Goal: Information Seeking & Learning: Learn about a topic

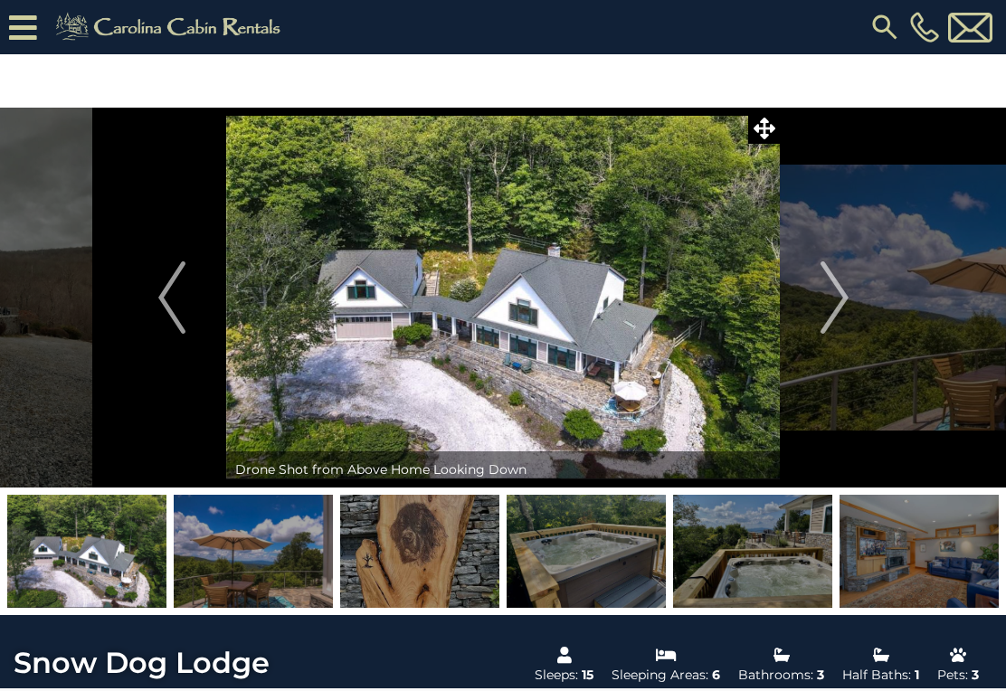
click at [965, 35] on img at bounding box center [970, 28] width 44 height 30
click at [23, 40] on icon at bounding box center [23, 28] width 28 height 32
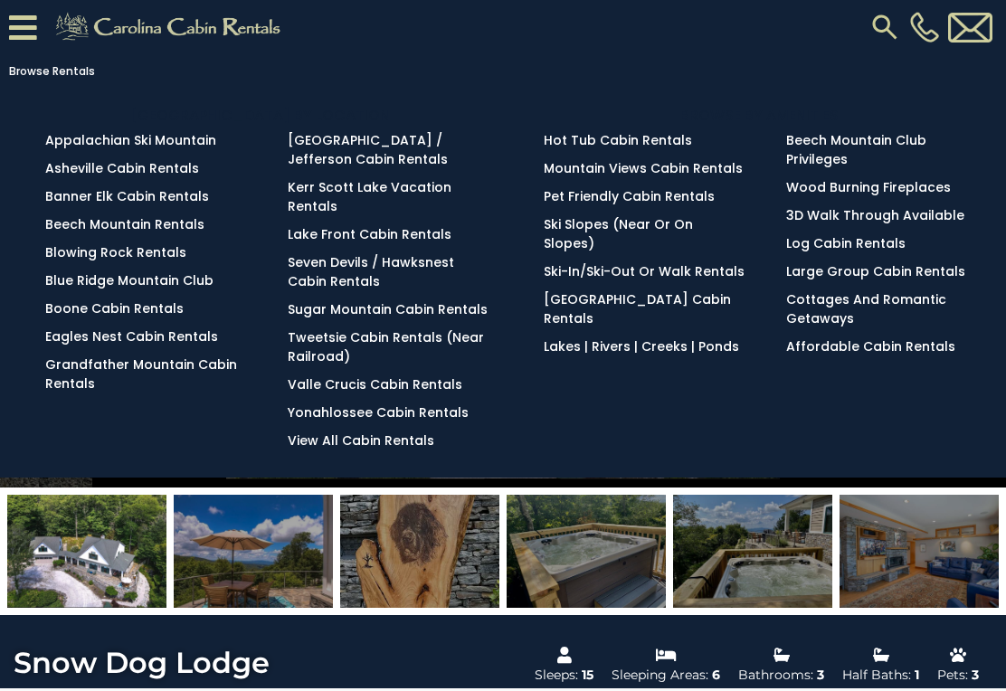
click at [134, 250] on link "Blowing Rock Rentals" at bounding box center [115, 252] width 141 height 18
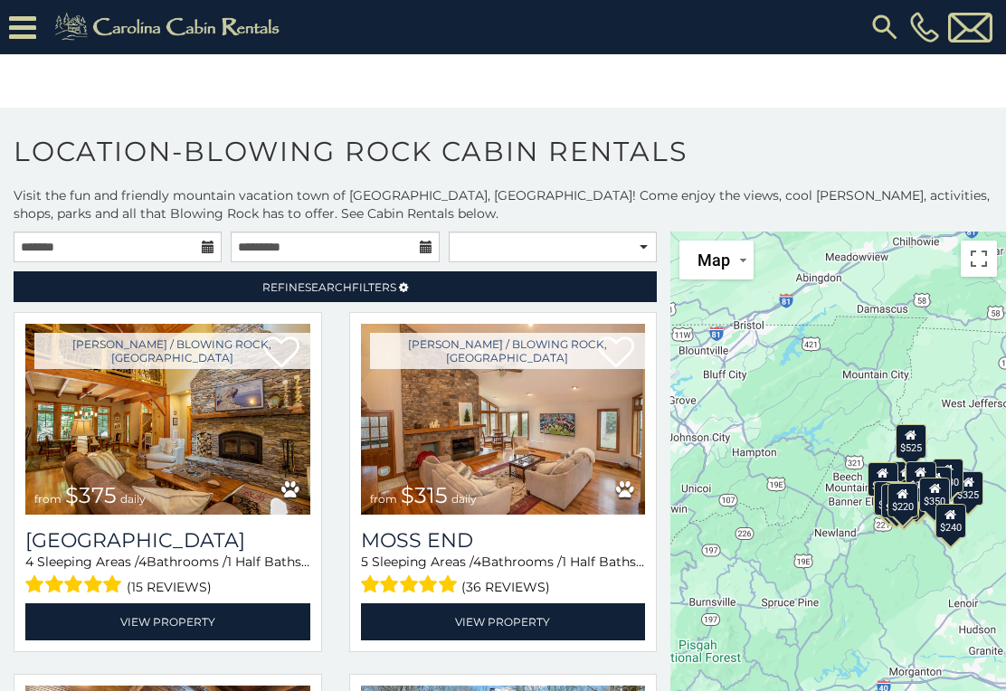
click at [31, 27] on icon at bounding box center [22, 28] width 27 height 32
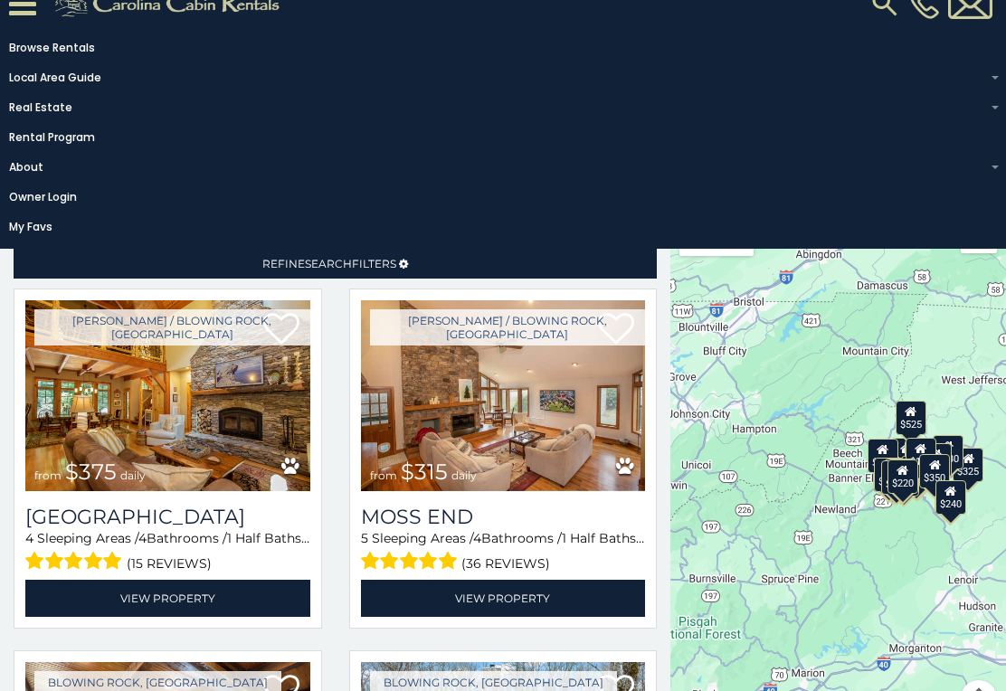
click at [360, 266] on span "Refine Search Filters" at bounding box center [329, 264] width 134 height 14
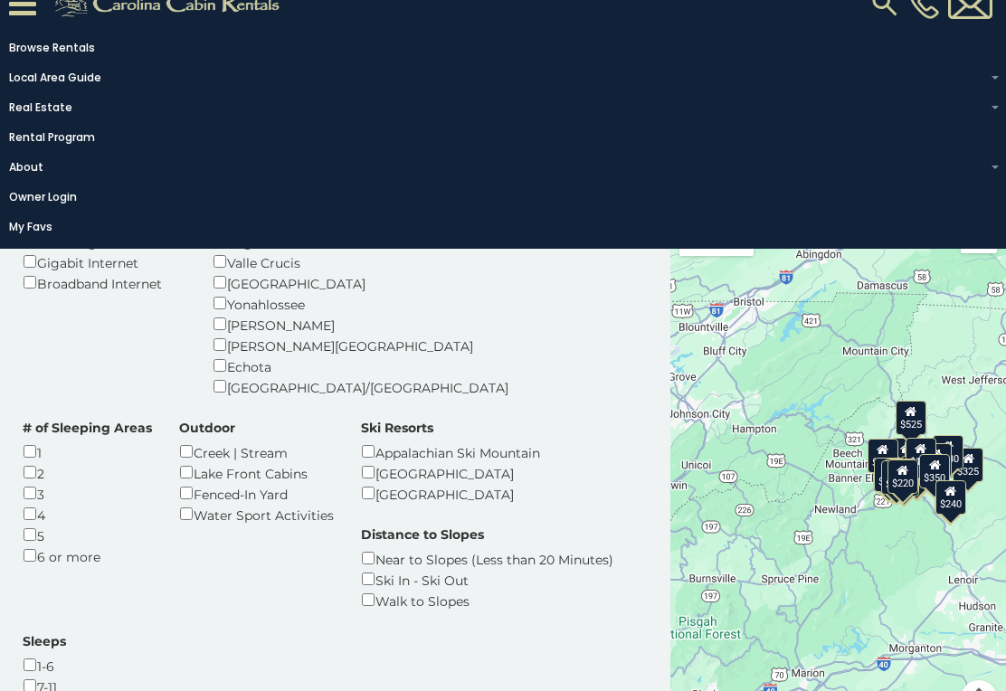
scroll to position [395, 0]
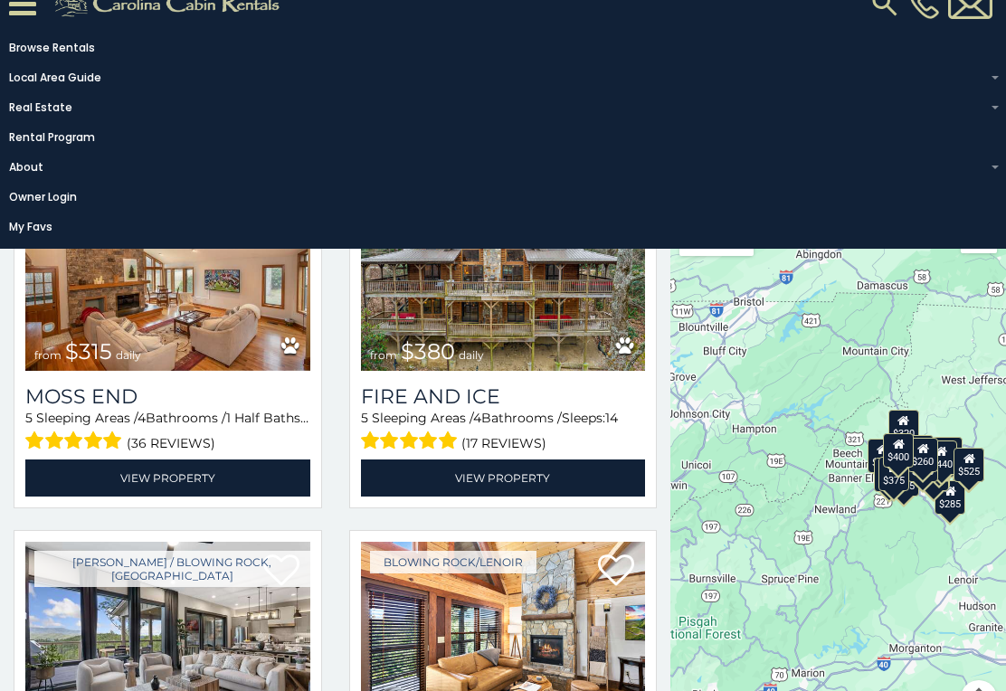
scroll to position [989, 0]
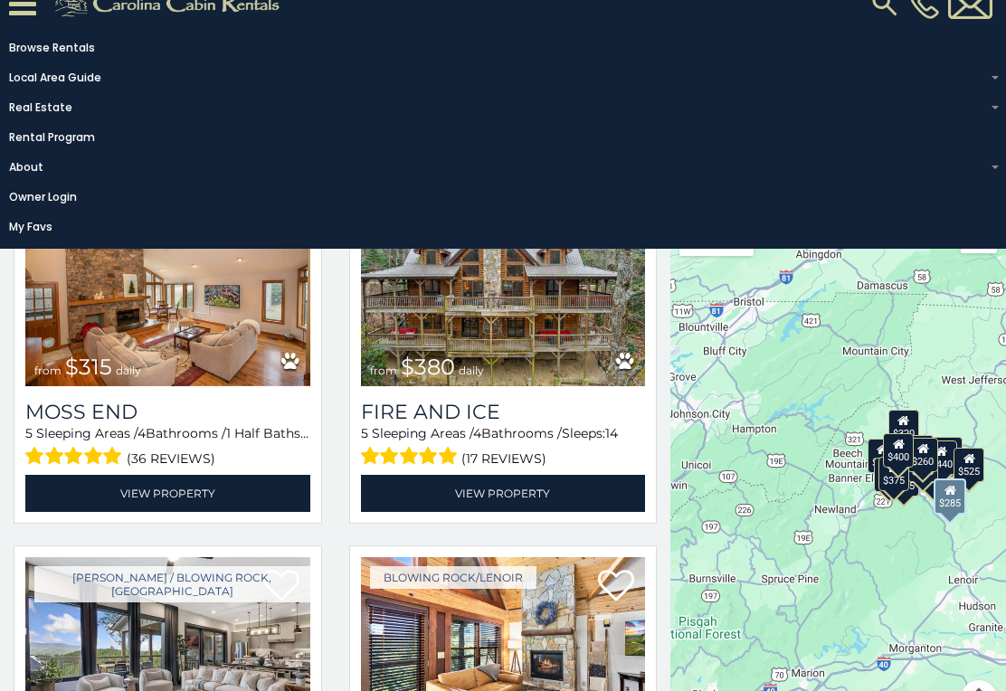
click at [525, 557] on img at bounding box center [503, 652] width 285 height 191
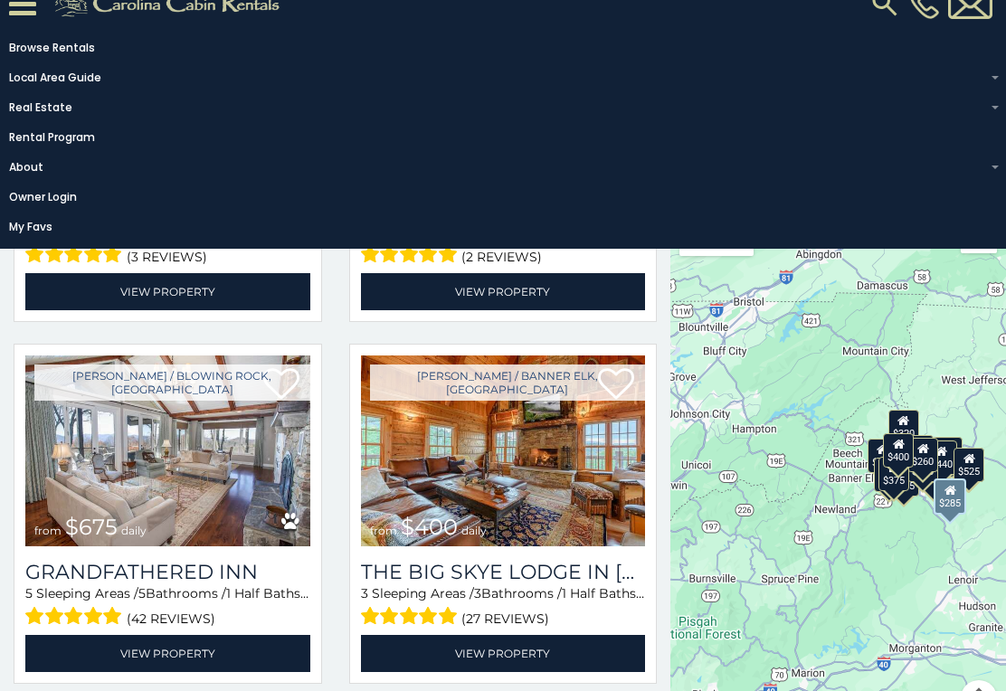
scroll to position [1556, 0]
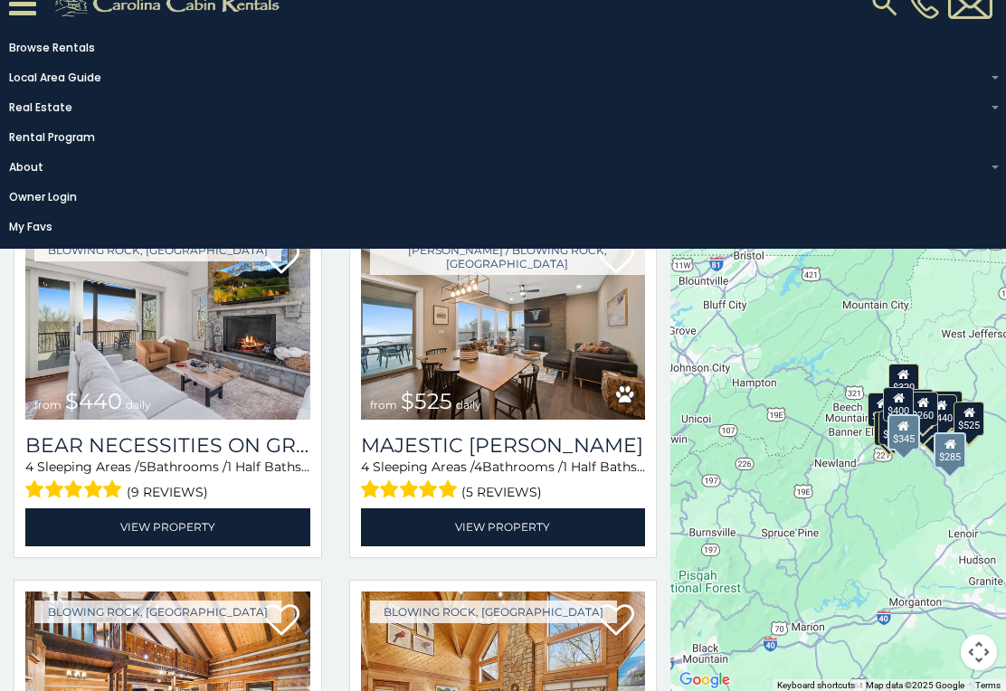
scroll to position [3802, 0]
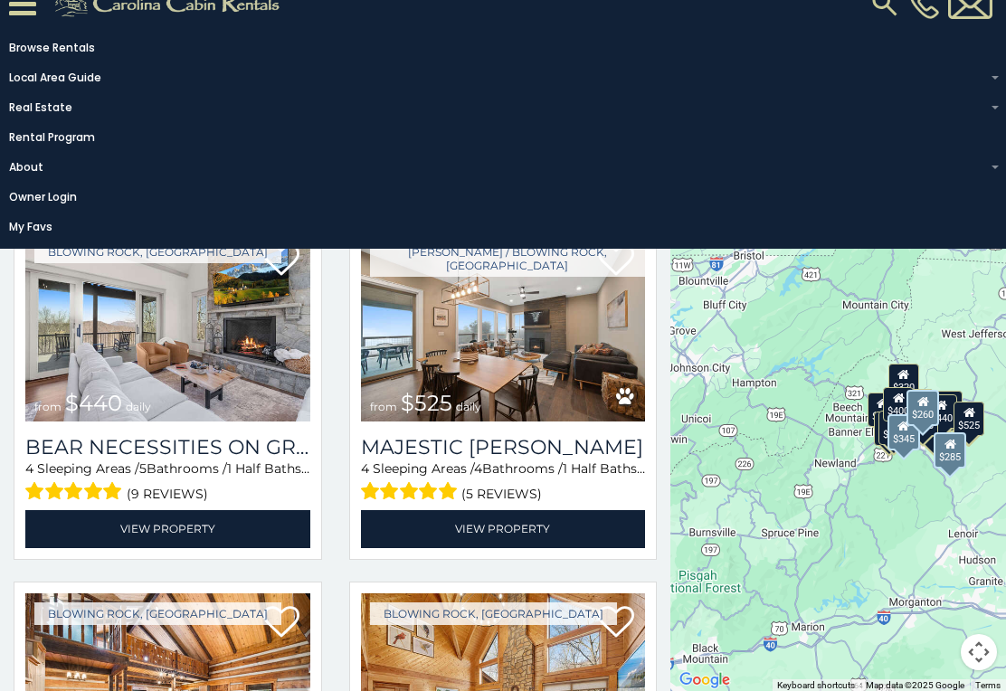
click at [564, 594] on img at bounding box center [503, 689] width 285 height 191
click at [577, 594] on img at bounding box center [503, 689] width 285 height 191
click at [546, 594] on img at bounding box center [503, 689] width 285 height 191
click at [522, 594] on img at bounding box center [503, 689] width 285 height 191
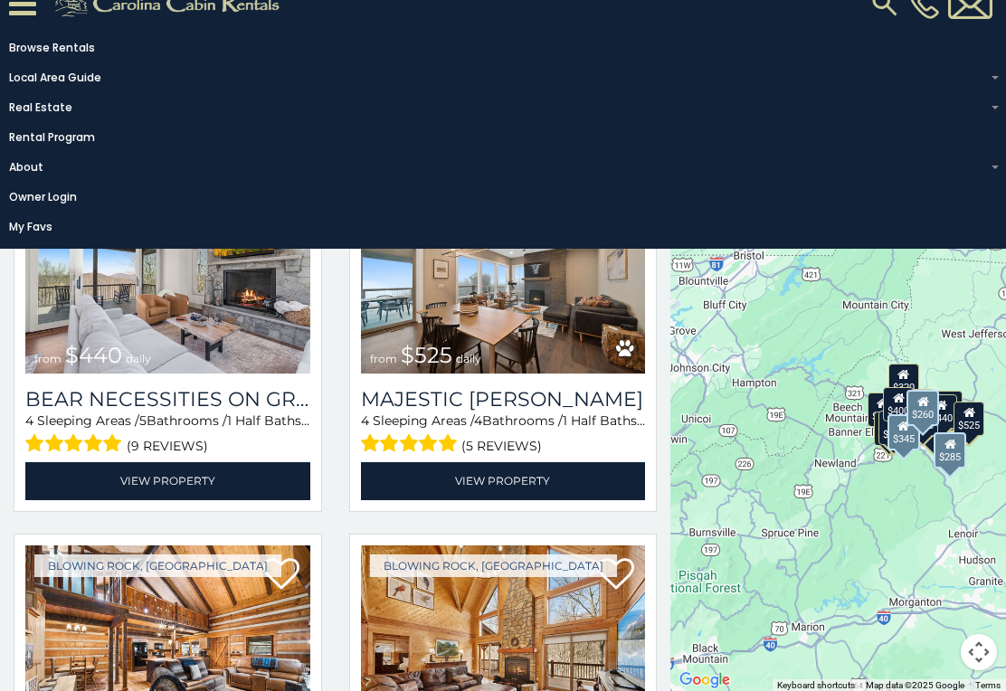
scroll to position [3860, 0]
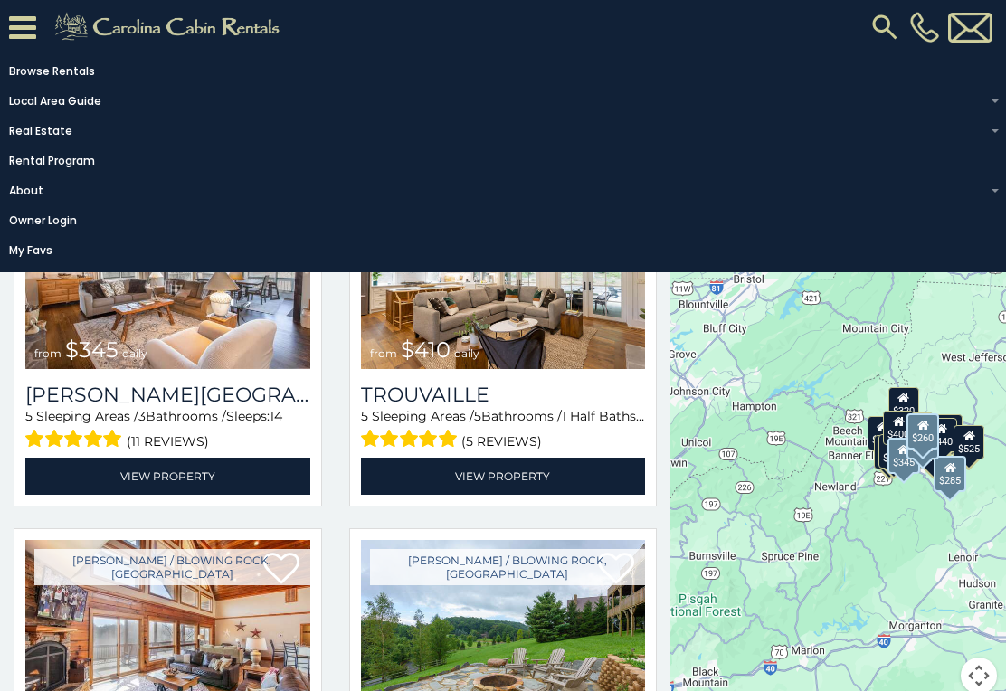
scroll to position [2068, 0]
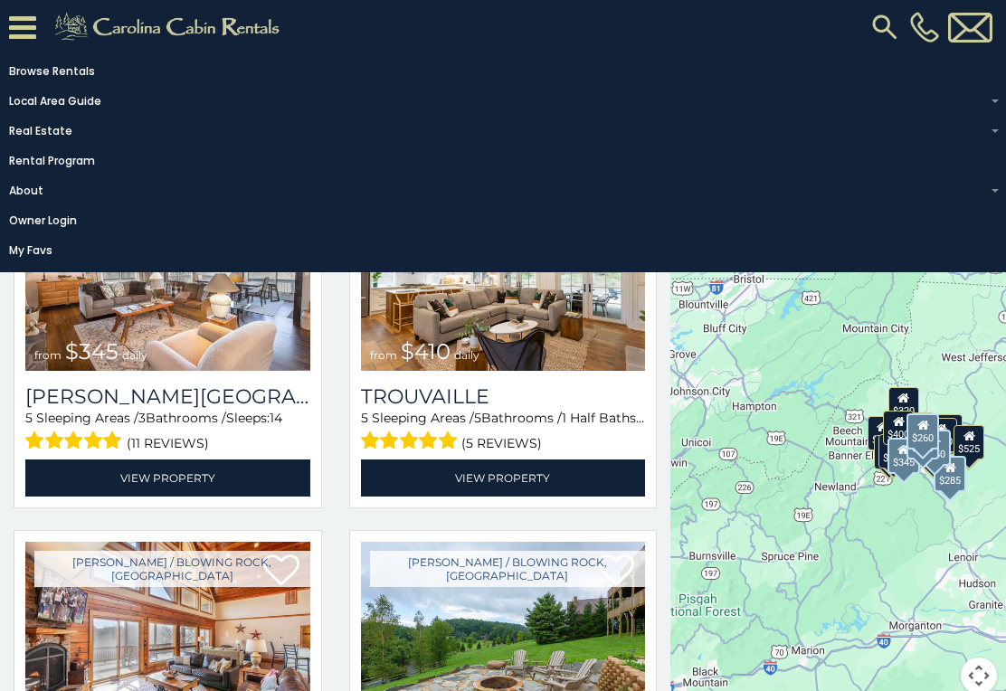
click at [181, 542] on img at bounding box center [167, 637] width 285 height 191
click at [204, 542] on img at bounding box center [167, 637] width 285 height 191
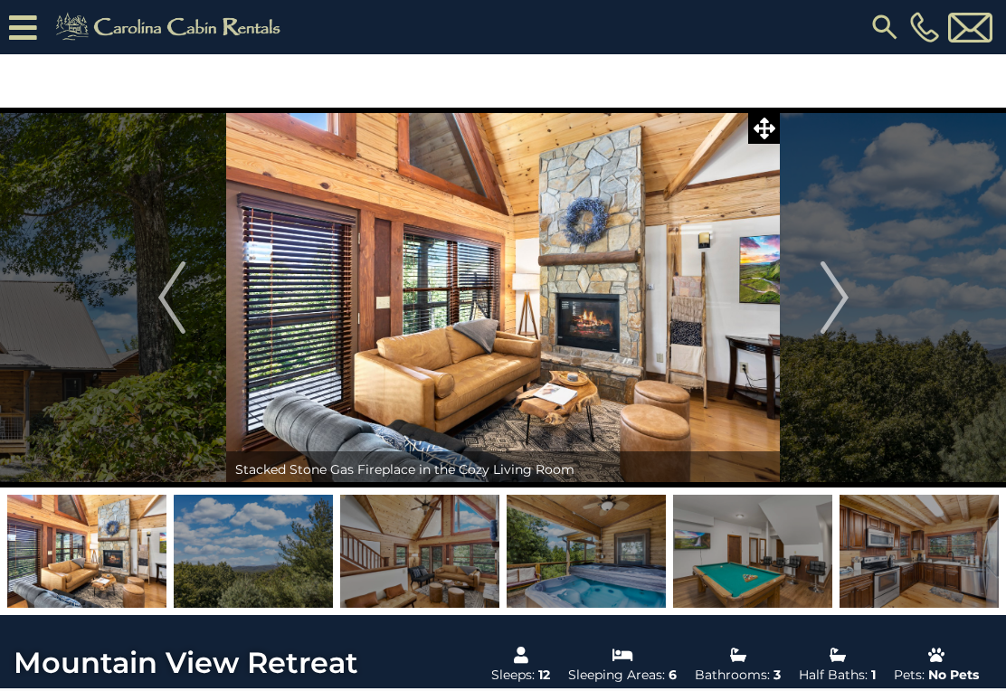
click at [265, 554] on img at bounding box center [253, 551] width 159 height 113
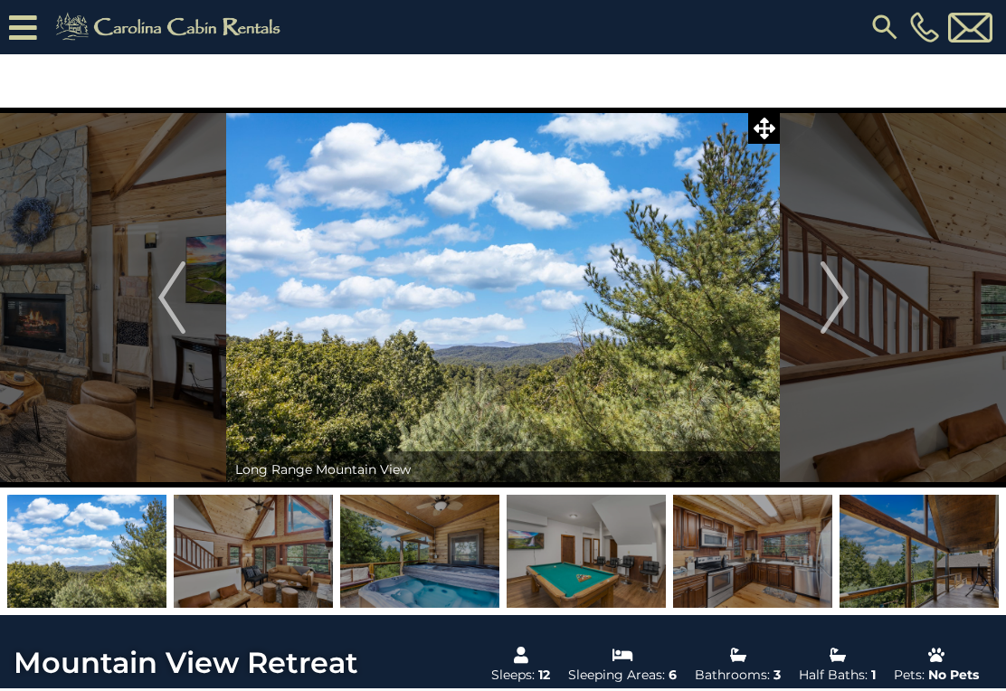
click at [422, 553] on img at bounding box center [419, 551] width 159 height 113
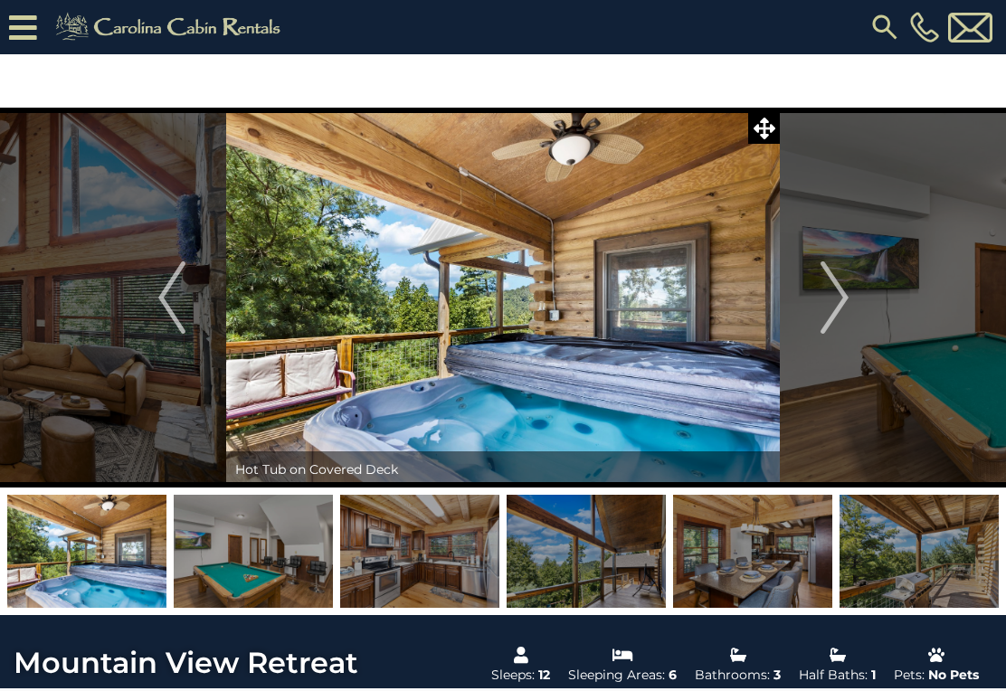
click at [605, 557] on img at bounding box center [586, 551] width 159 height 113
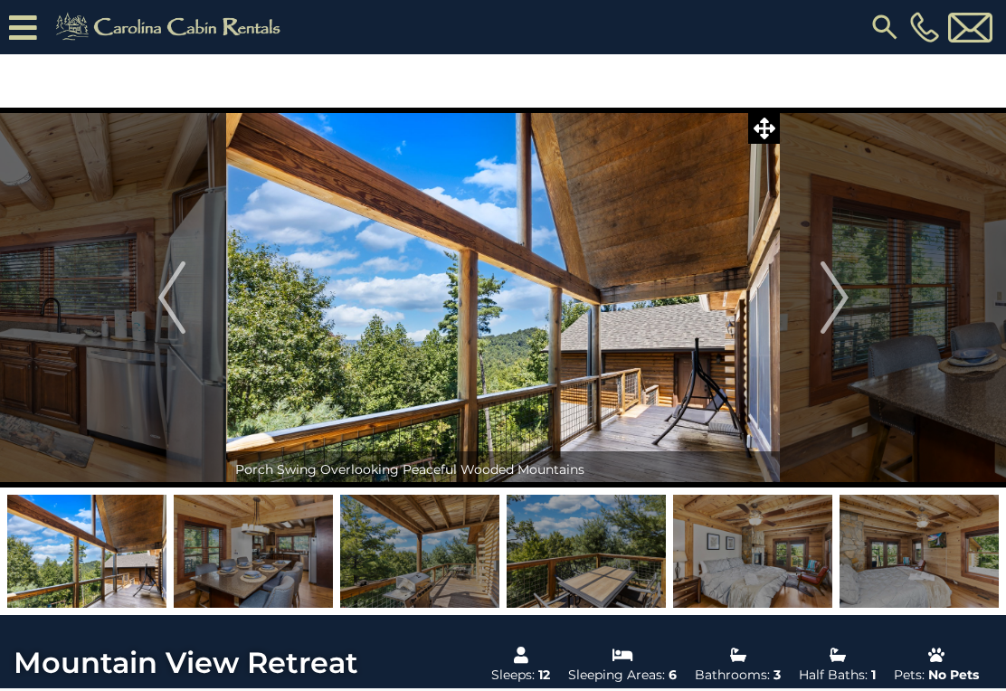
click at [592, 556] on img at bounding box center [586, 551] width 159 height 113
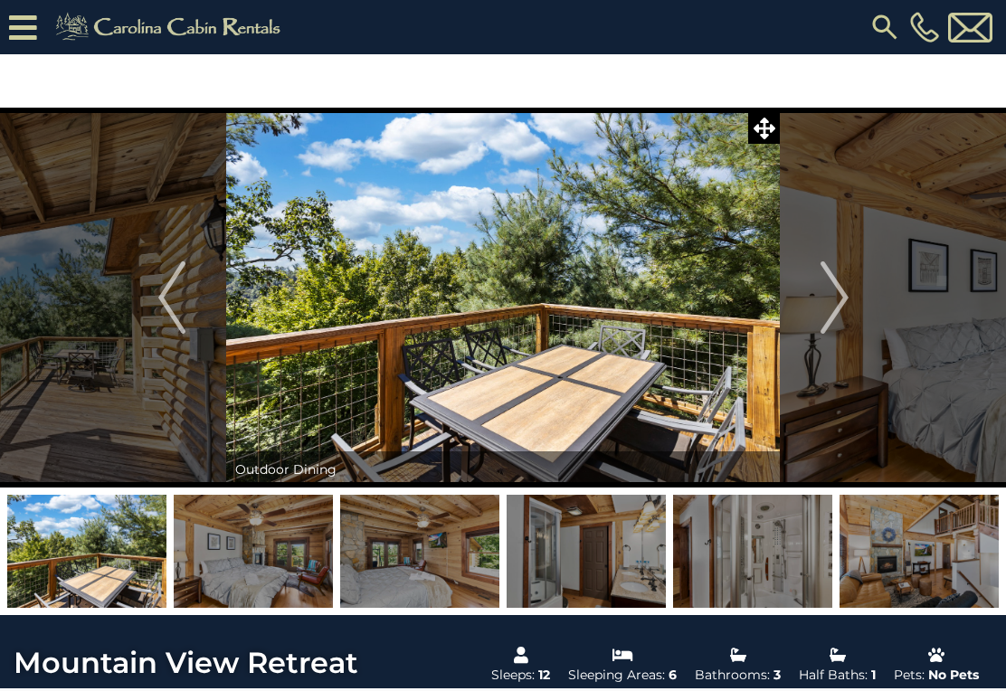
click at [624, 576] on img at bounding box center [586, 551] width 159 height 113
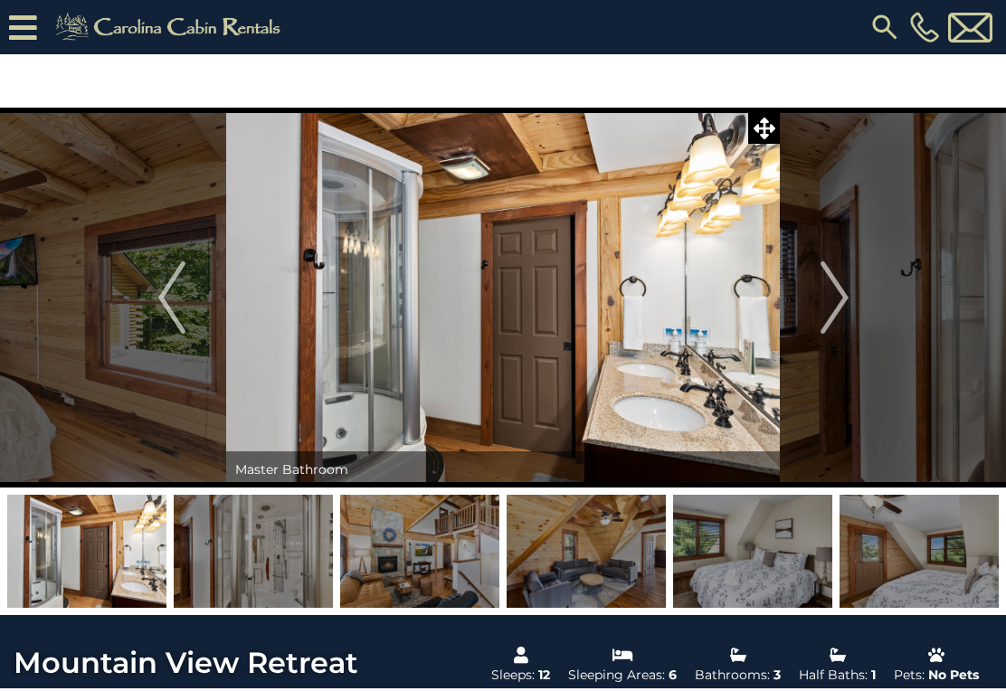
click at [938, 538] on img at bounding box center [919, 551] width 159 height 113
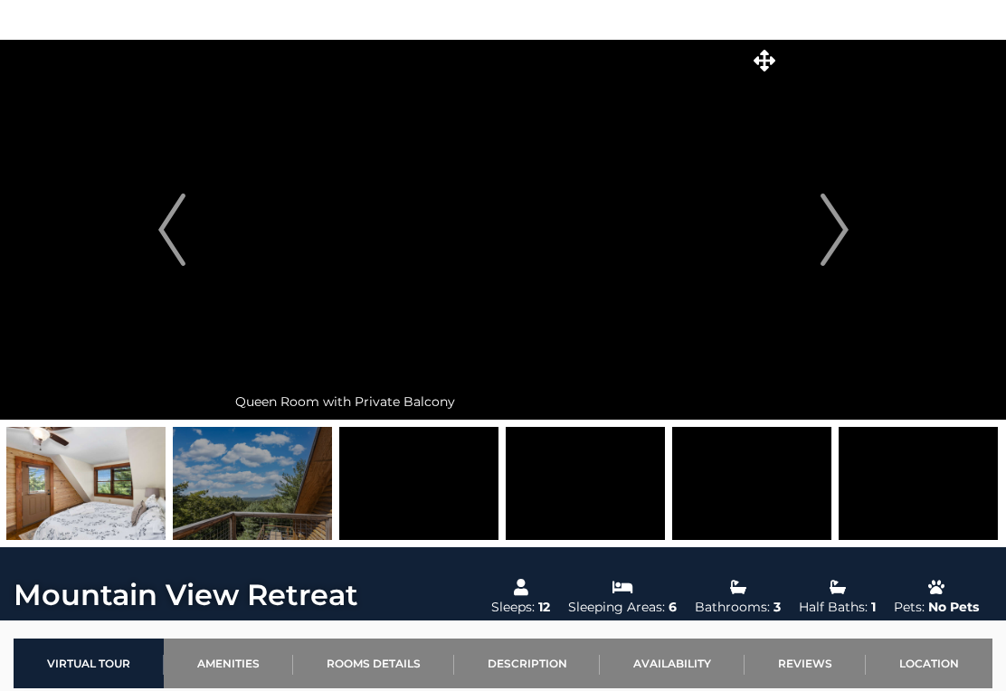
scroll to position [68, 0]
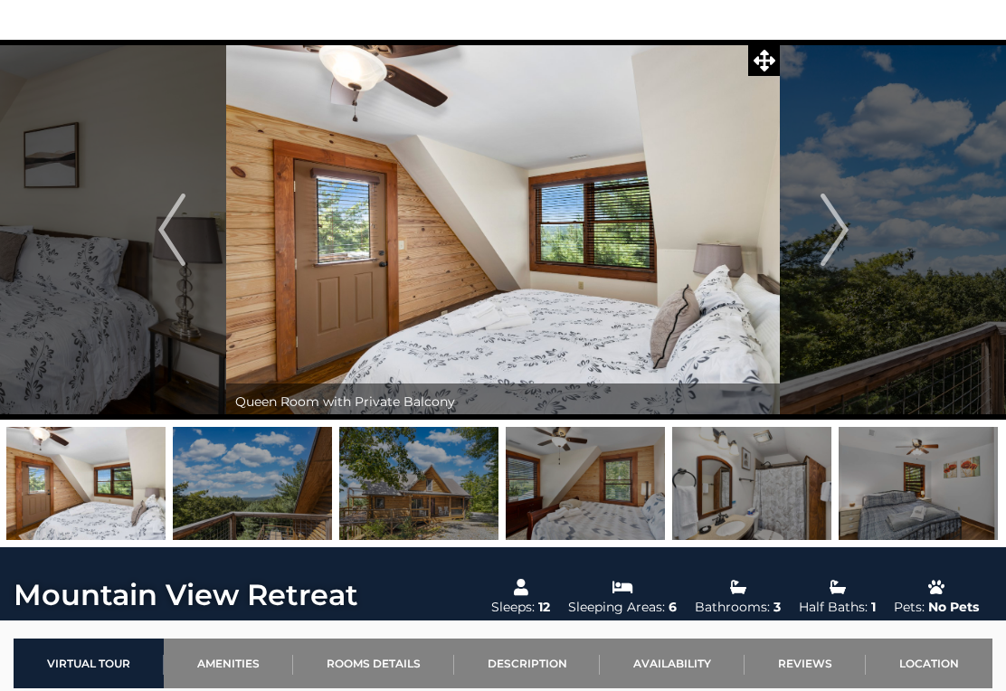
click at [452, 491] on img at bounding box center [418, 483] width 159 height 113
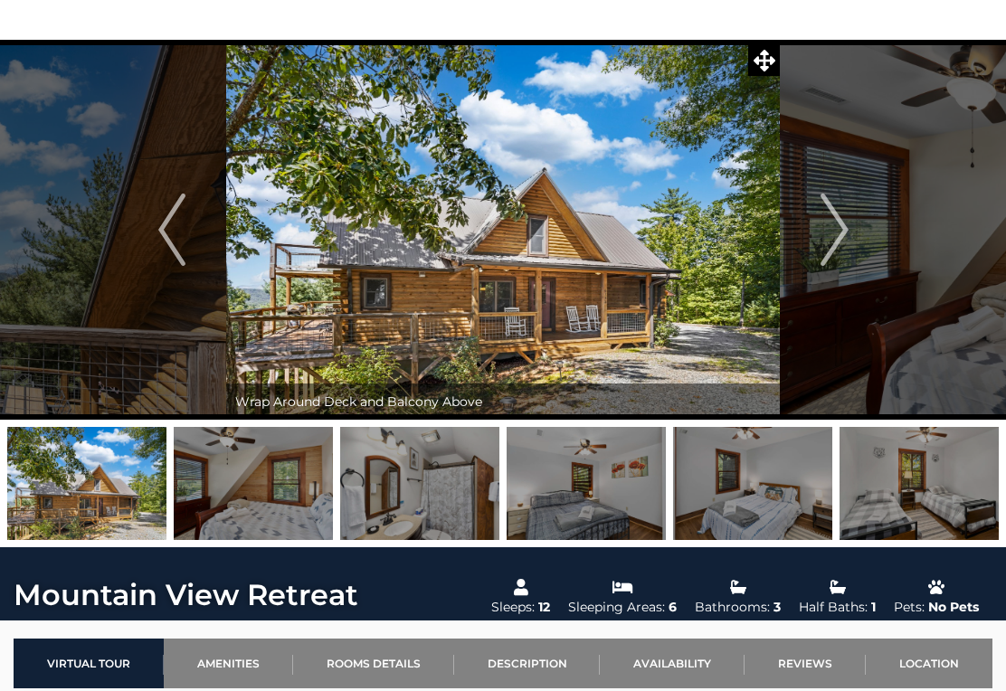
click at [832, 226] on img "Next" at bounding box center [834, 230] width 27 height 72
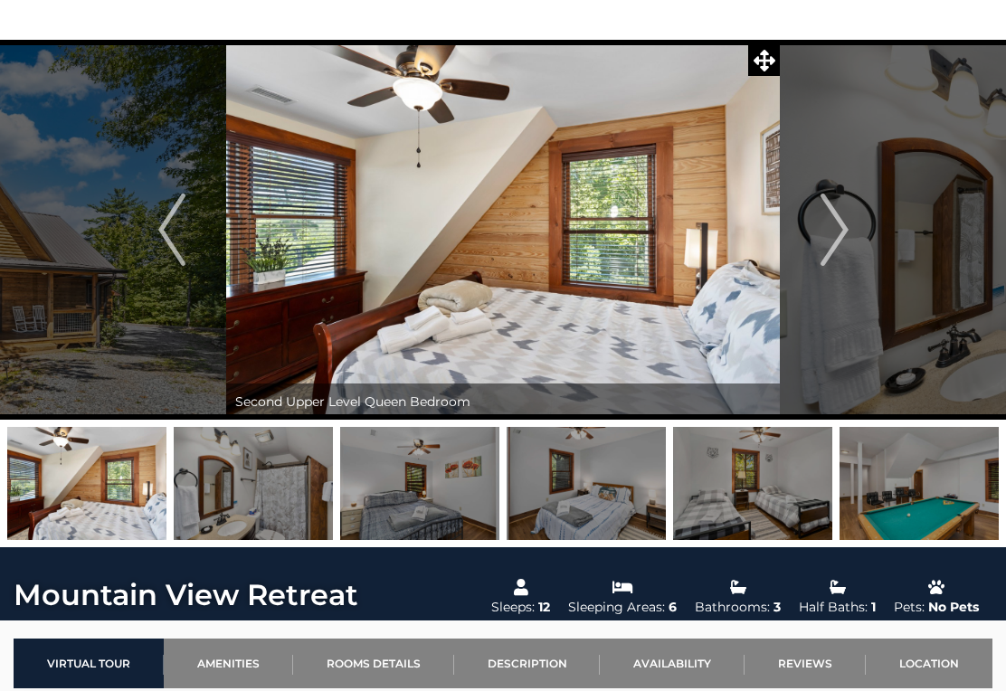
click at [836, 224] on img "Next" at bounding box center [834, 230] width 27 height 72
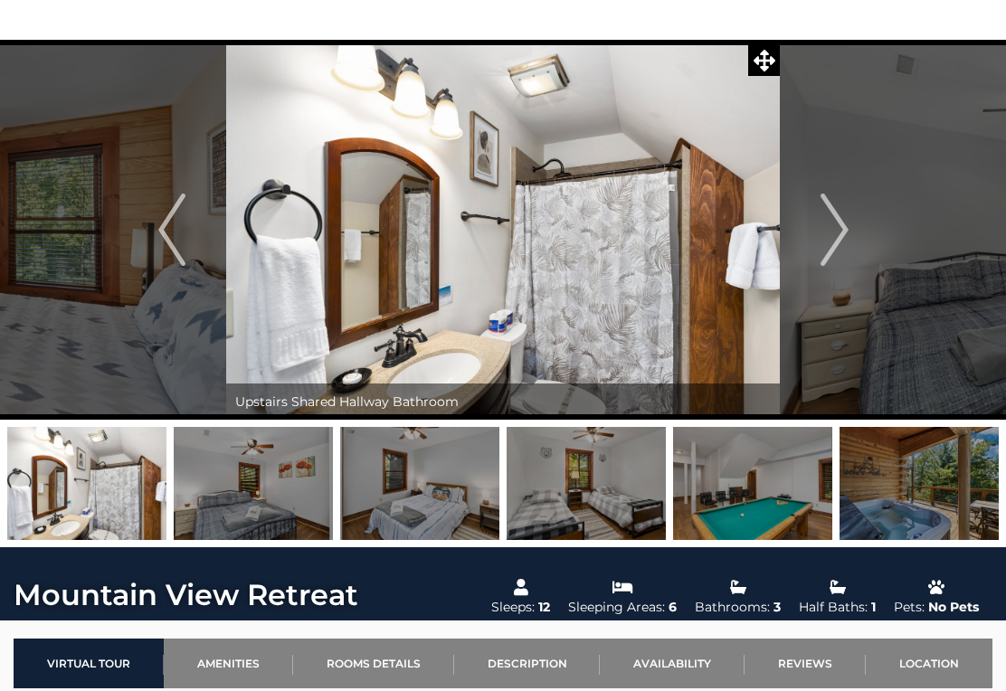
click at [832, 214] on img "Next" at bounding box center [834, 230] width 27 height 72
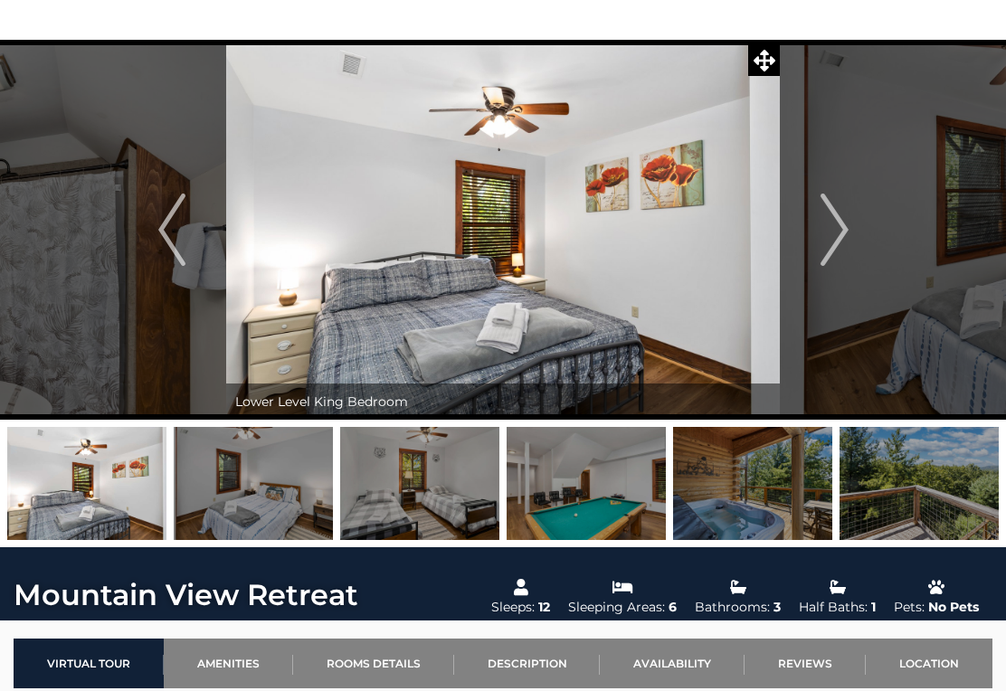
click at [836, 231] on img "Next" at bounding box center [834, 230] width 27 height 72
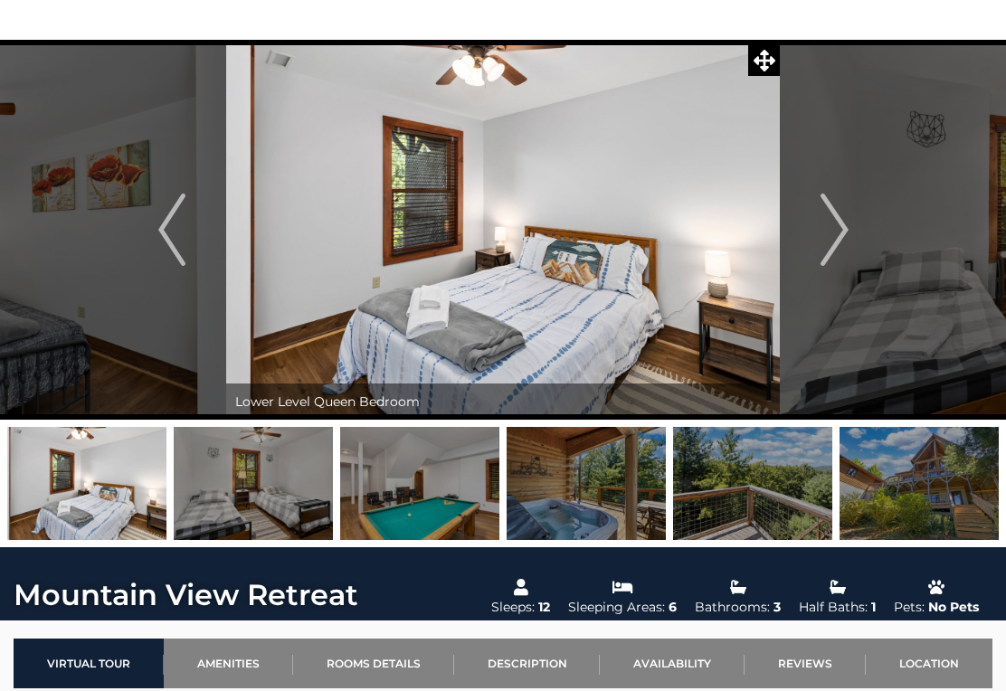
click at [835, 225] on img "Next" at bounding box center [834, 230] width 27 height 72
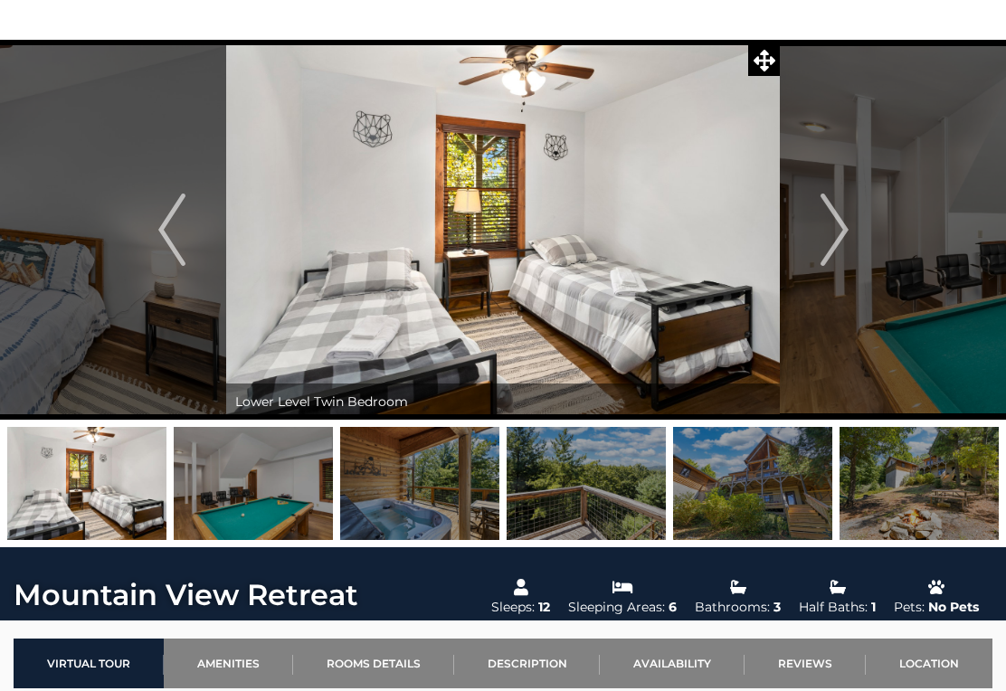
click at [841, 229] on img "Next" at bounding box center [834, 230] width 27 height 72
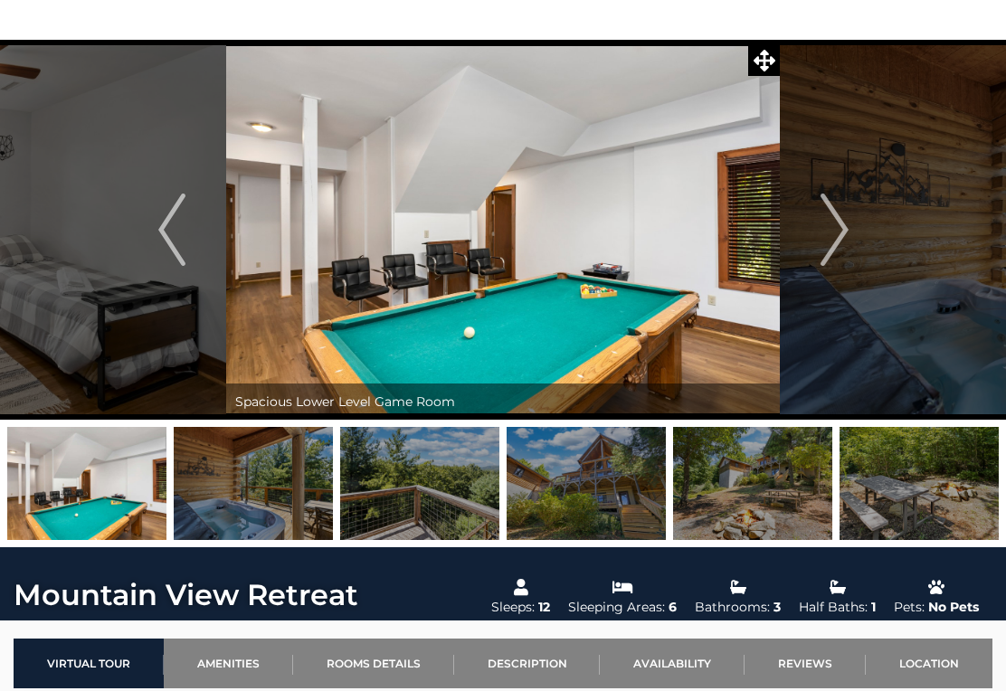
click at [851, 226] on button "Next" at bounding box center [834, 230] width 109 height 380
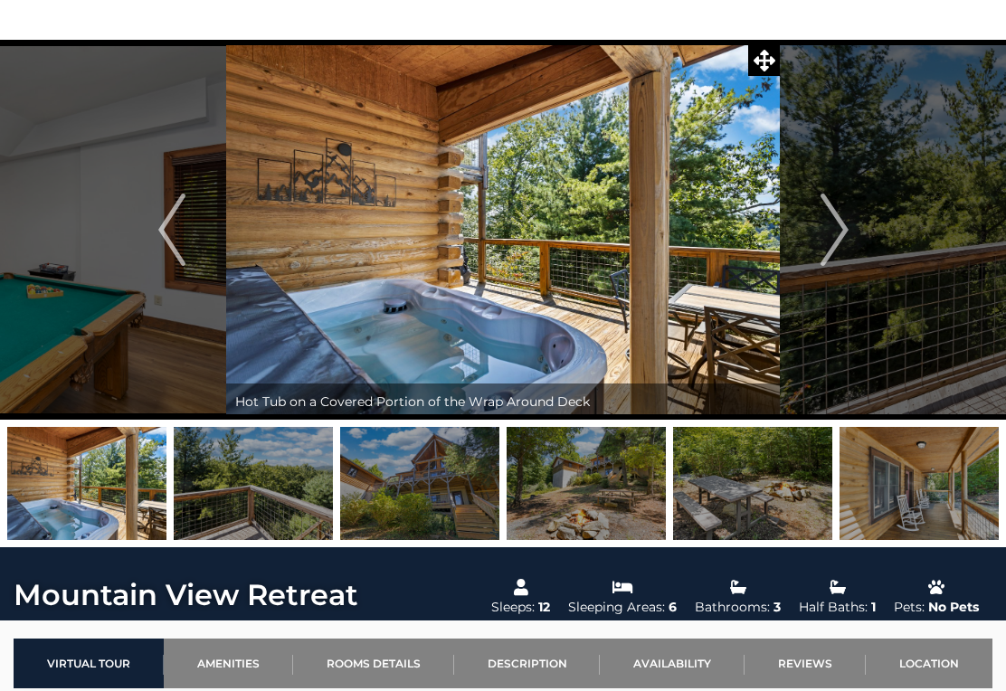
click at [842, 226] on img "Next" at bounding box center [834, 230] width 27 height 72
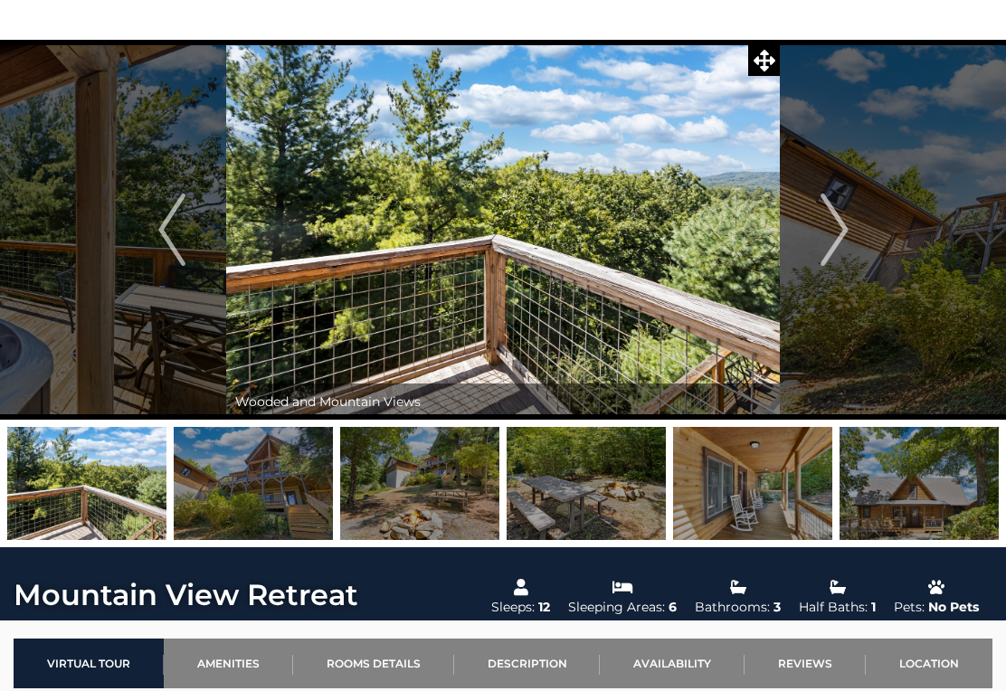
click at [846, 226] on img "Next" at bounding box center [834, 230] width 27 height 72
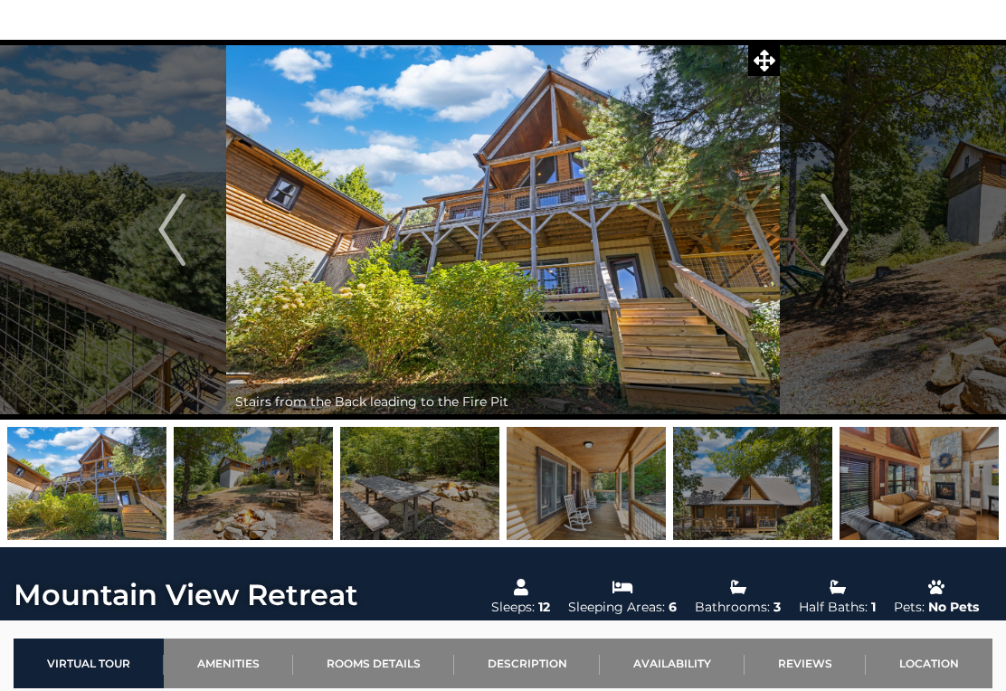
click at [842, 231] on img "Next" at bounding box center [834, 230] width 27 height 72
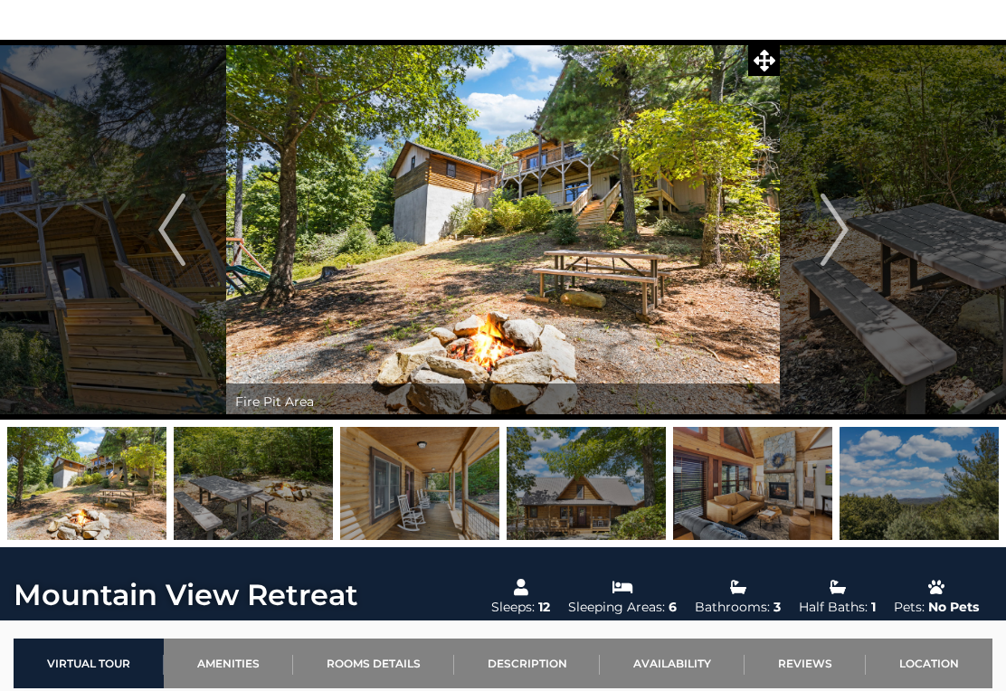
click at [847, 226] on img "Next" at bounding box center [834, 230] width 27 height 72
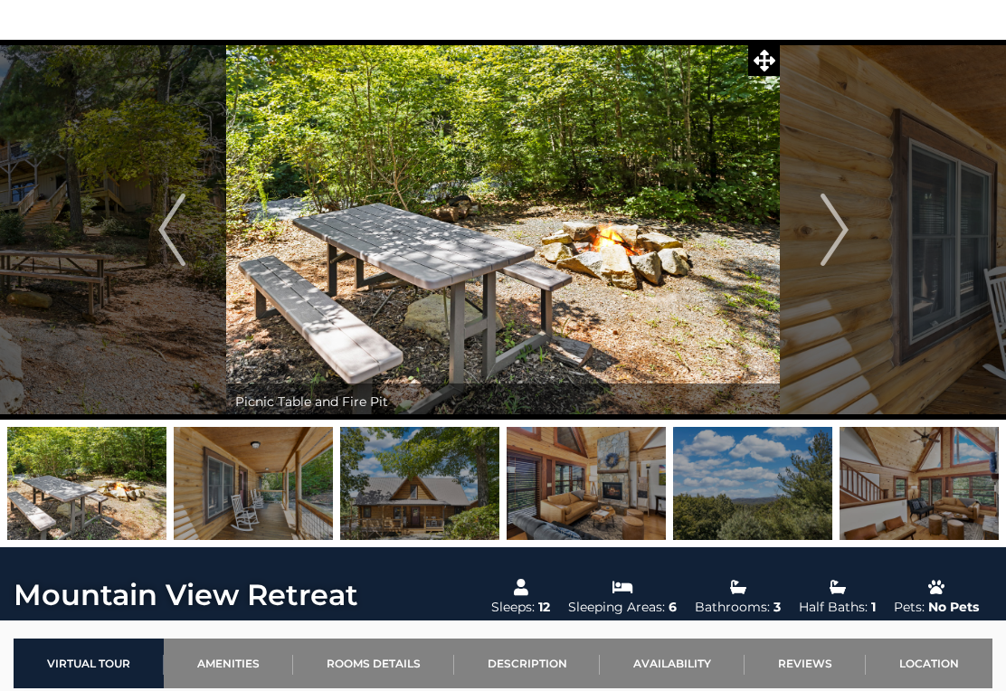
click at [844, 224] on img "Next" at bounding box center [834, 230] width 27 height 72
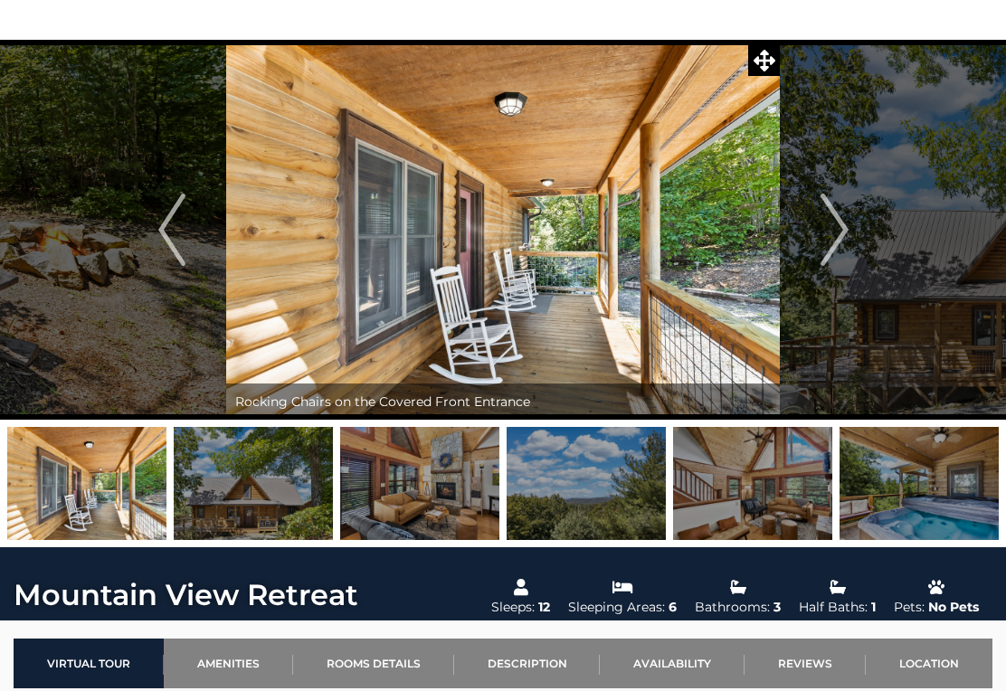
click at [848, 224] on img "Next" at bounding box center [834, 230] width 27 height 72
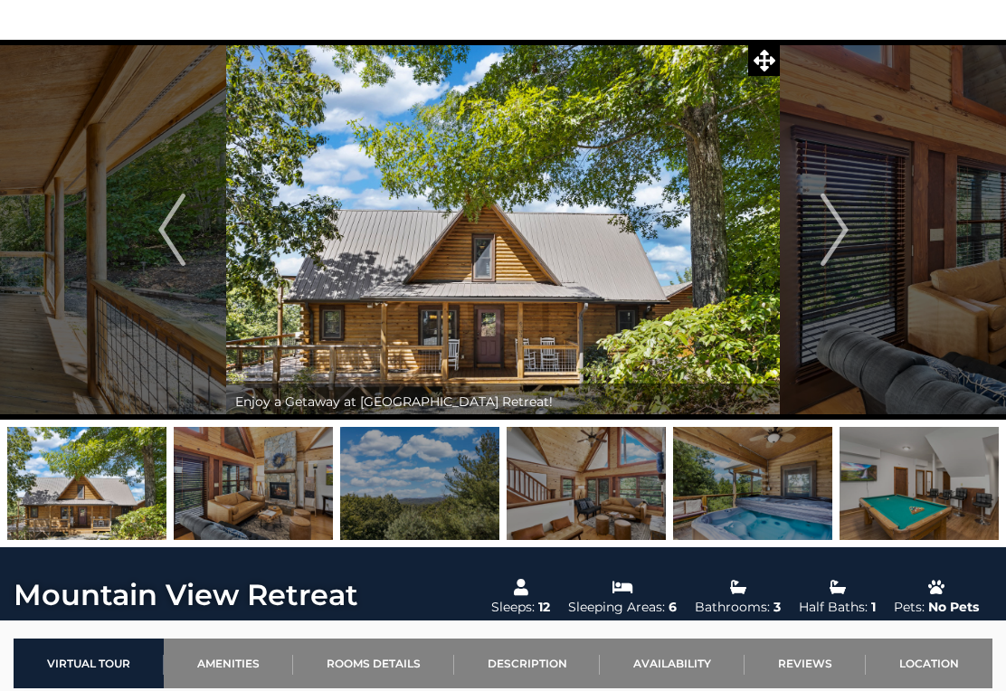
click at [845, 239] on img "Next" at bounding box center [834, 230] width 27 height 72
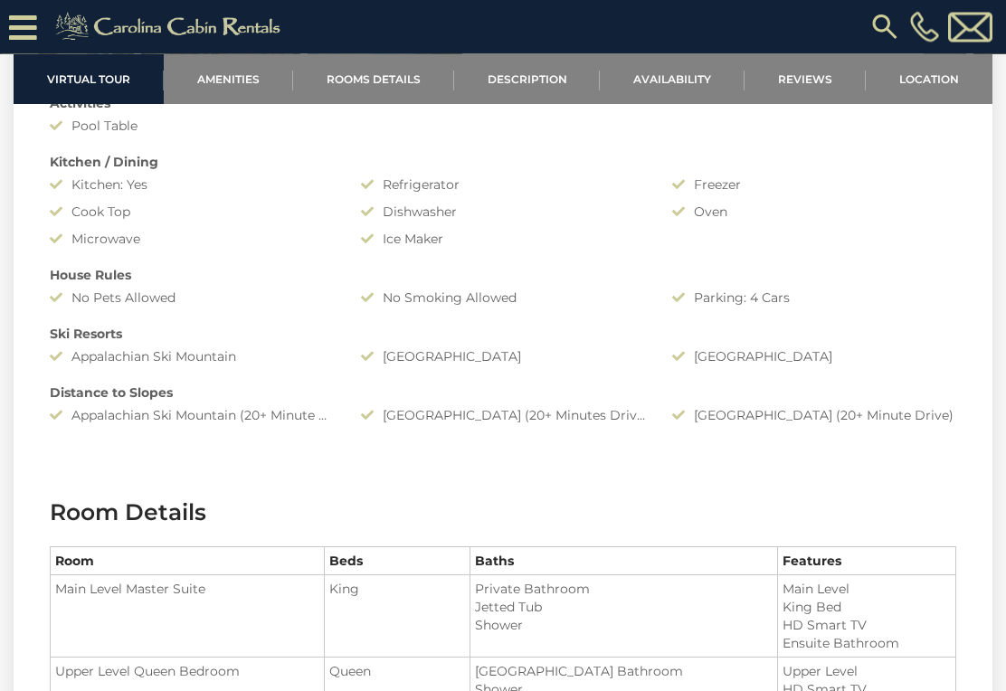
scroll to position [1548, 0]
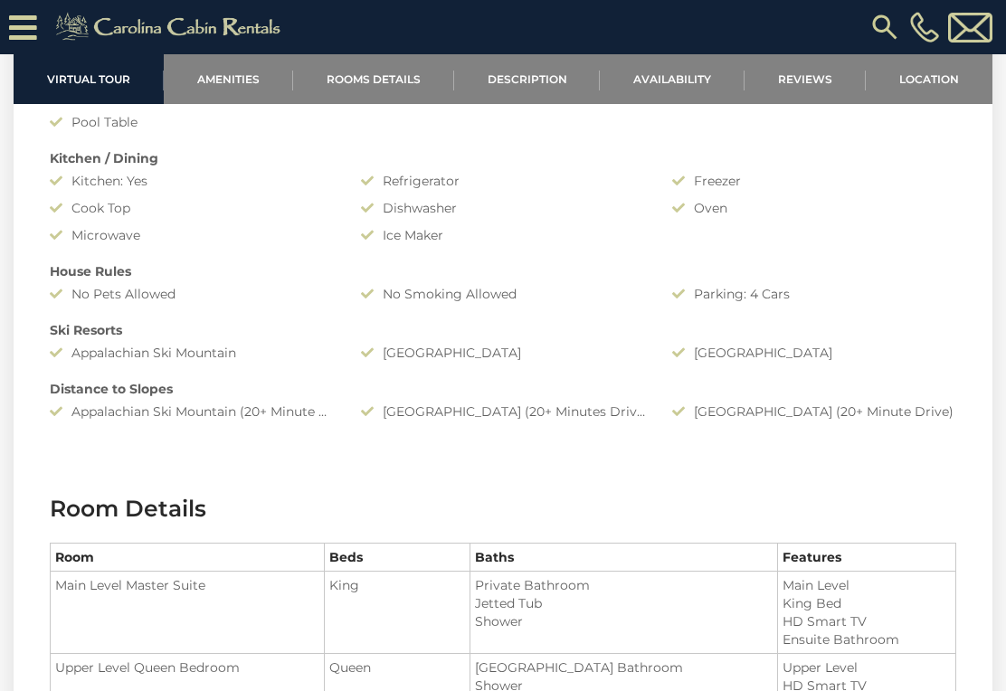
click at [608, 413] on div "Beech Mountain Resort (20+ Minutes Drive)" at bounding box center [502, 412] width 311 height 18
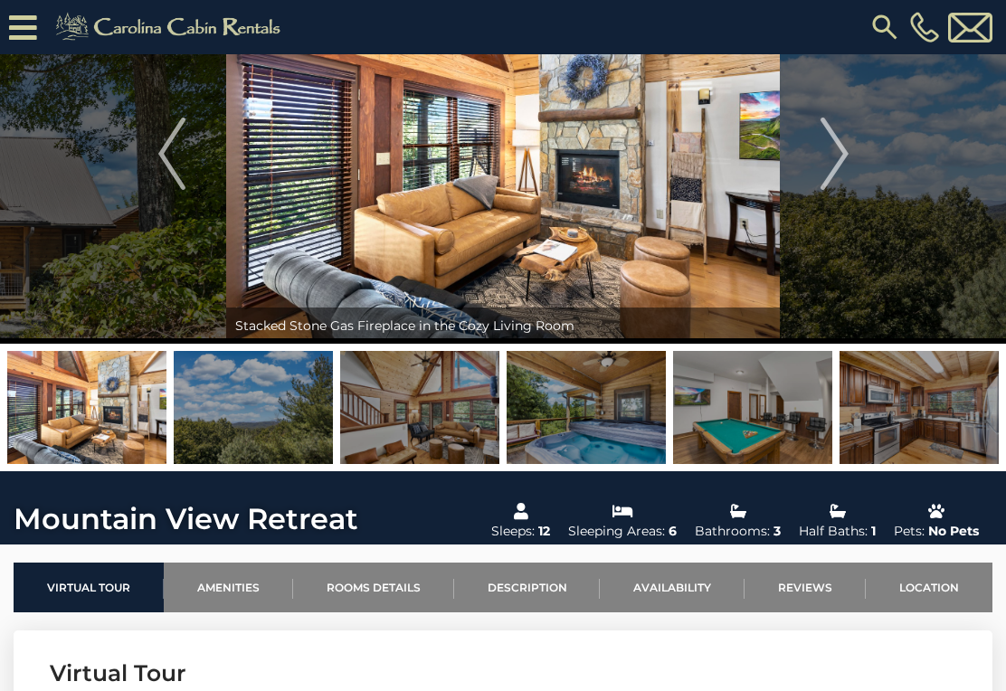
scroll to position [0, 0]
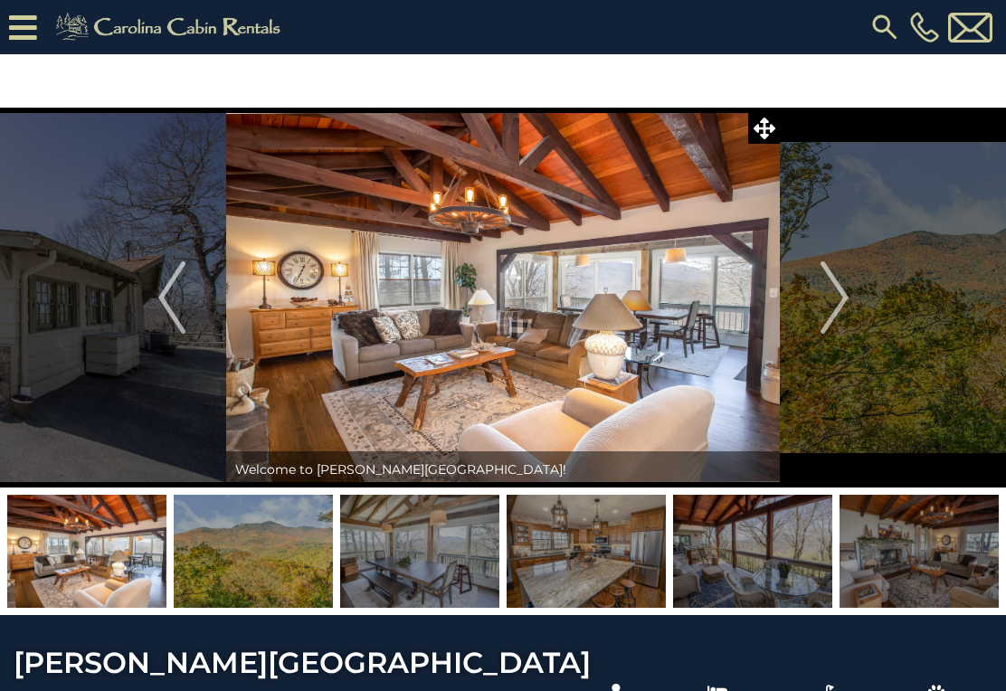
click at [597, 552] on img at bounding box center [586, 551] width 159 height 113
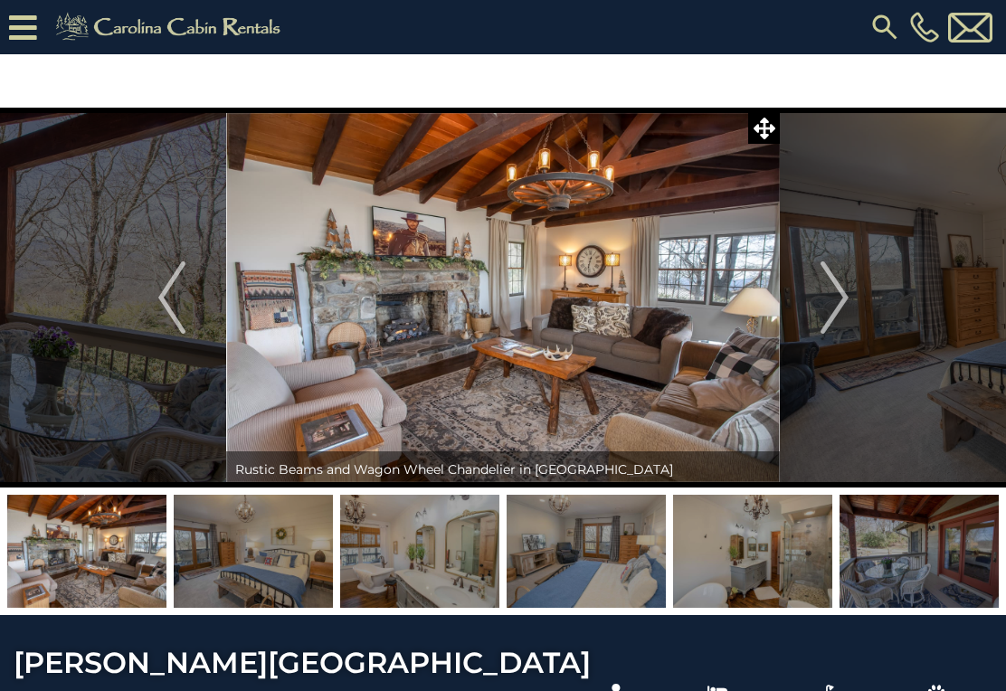
click at [764, 547] on img at bounding box center [752, 551] width 159 height 113
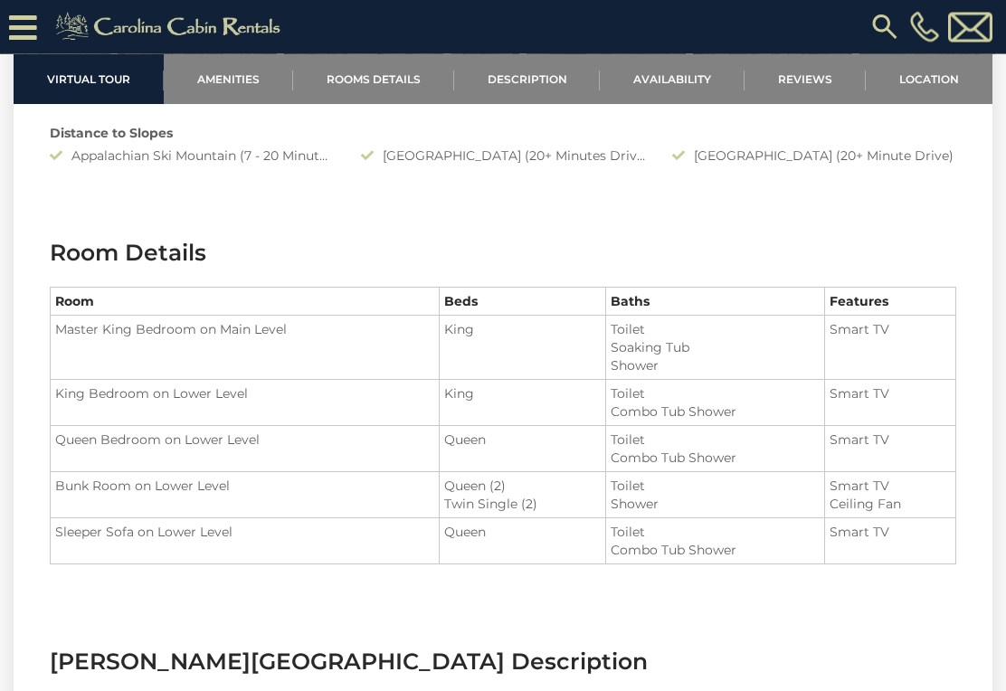
scroll to position [1819, 0]
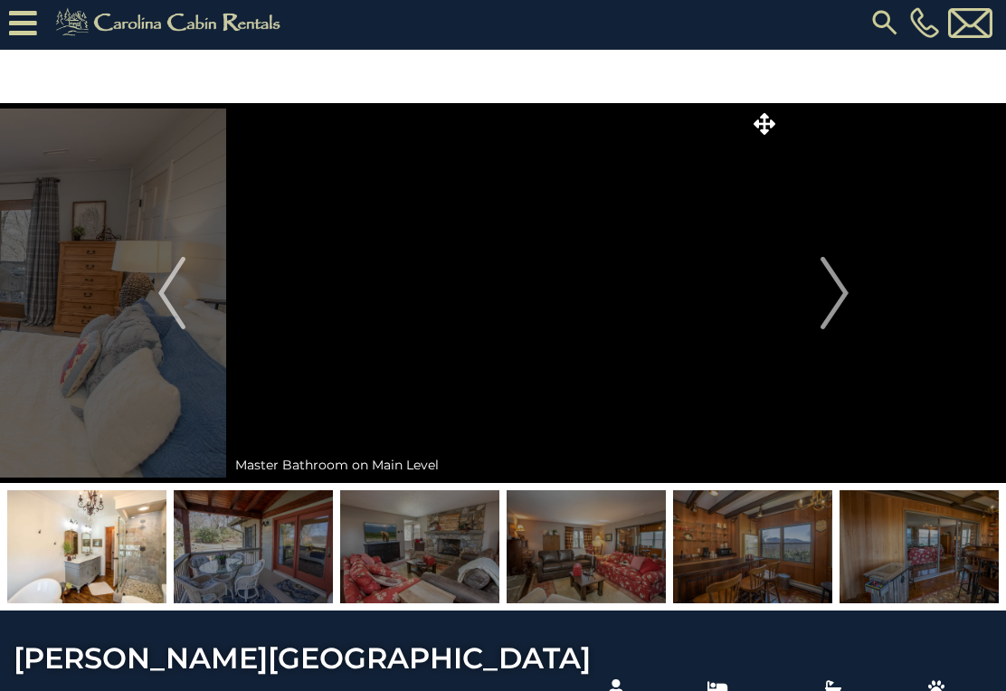
scroll to position [0, 0]
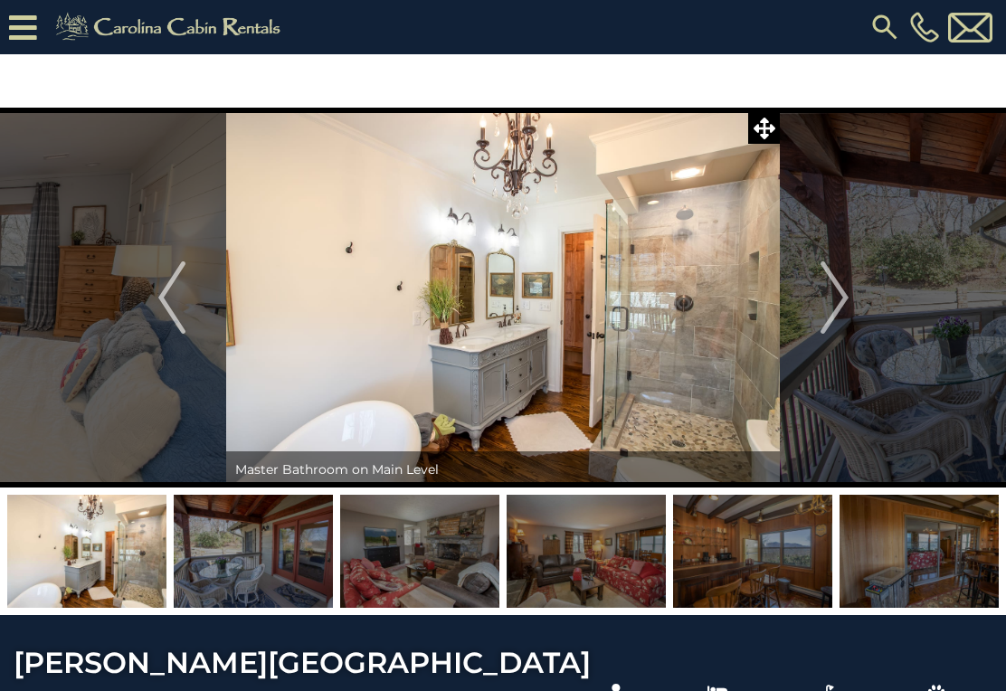
click at [610, 551] on img at bounding box center [586, 551] width 159 height 113
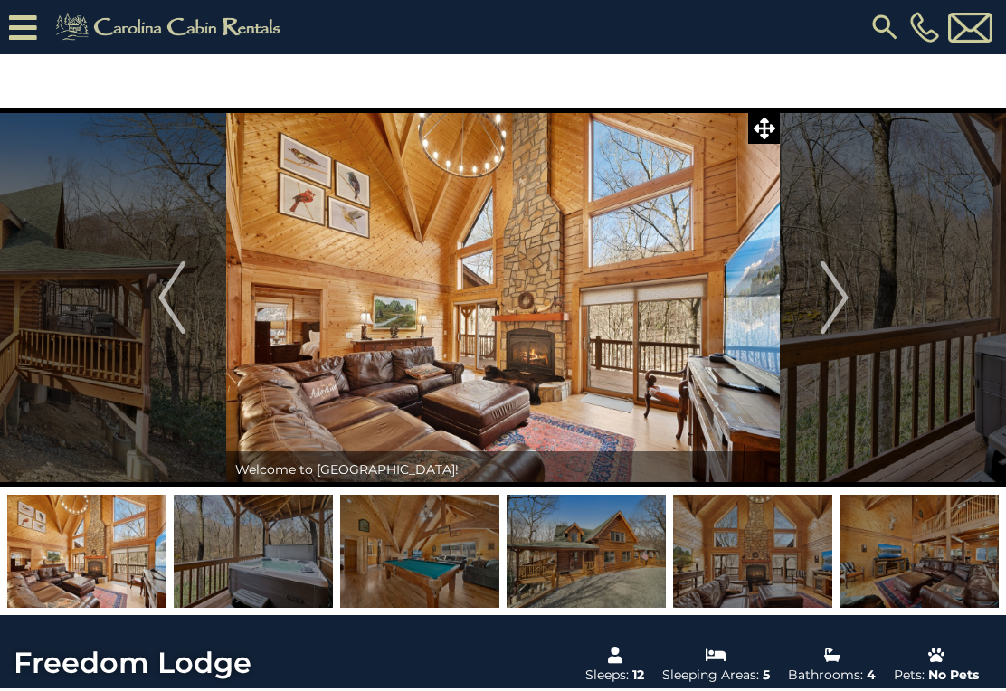
click at [937, 546] on img at bounding box center [919, 551] width 159 height 113
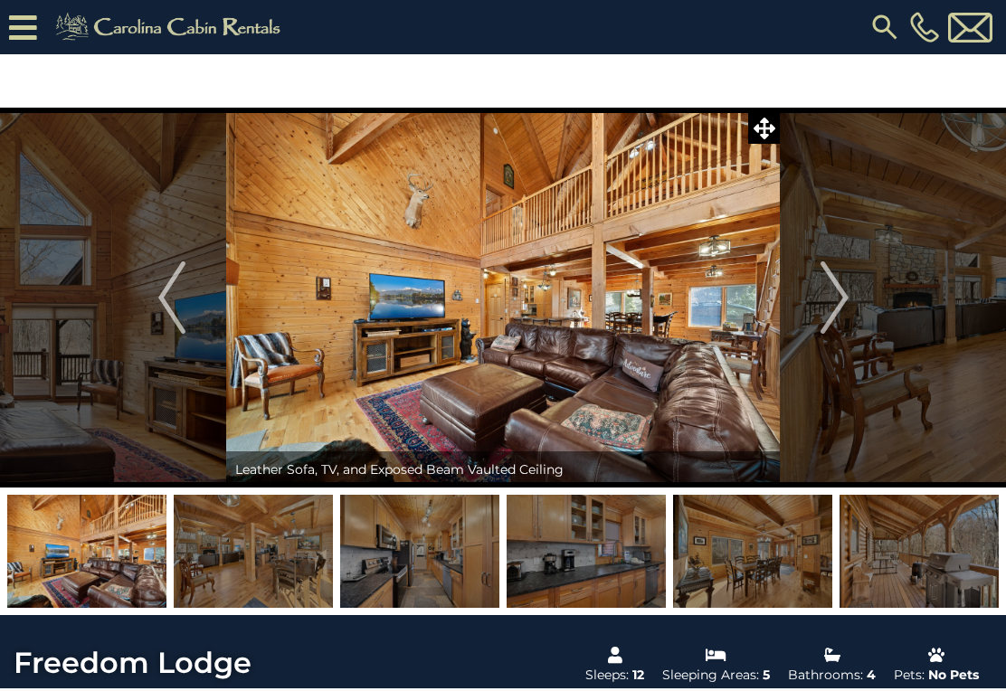
click at [794, 557] on img at bounding box center [752, 551] width 159 height 113
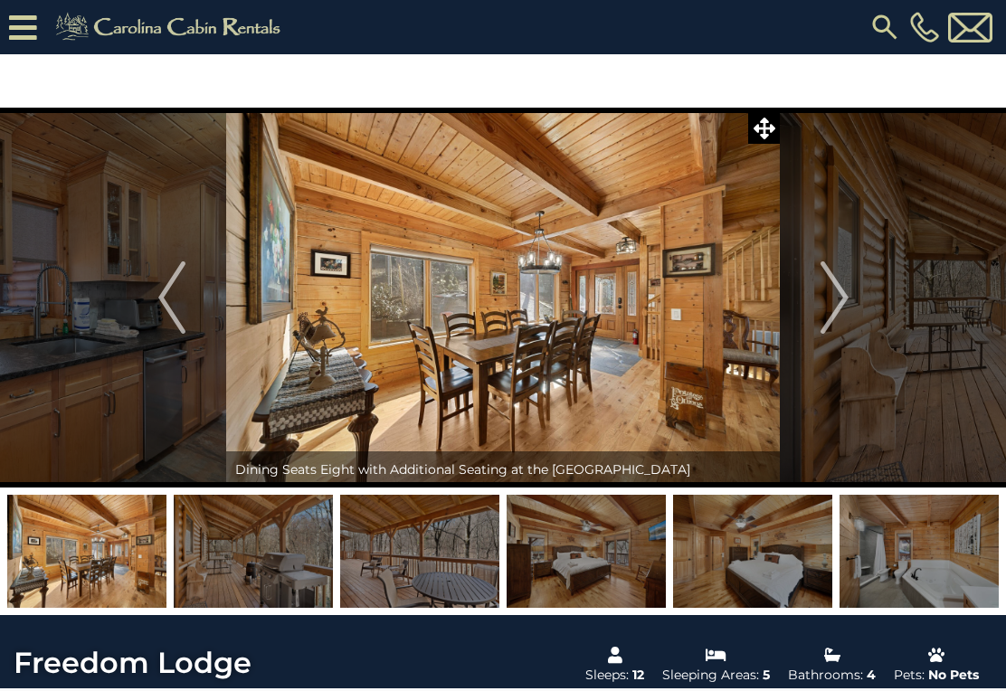
click at [615, 553] on img at bounding box center [586, 551] width 159 height 113
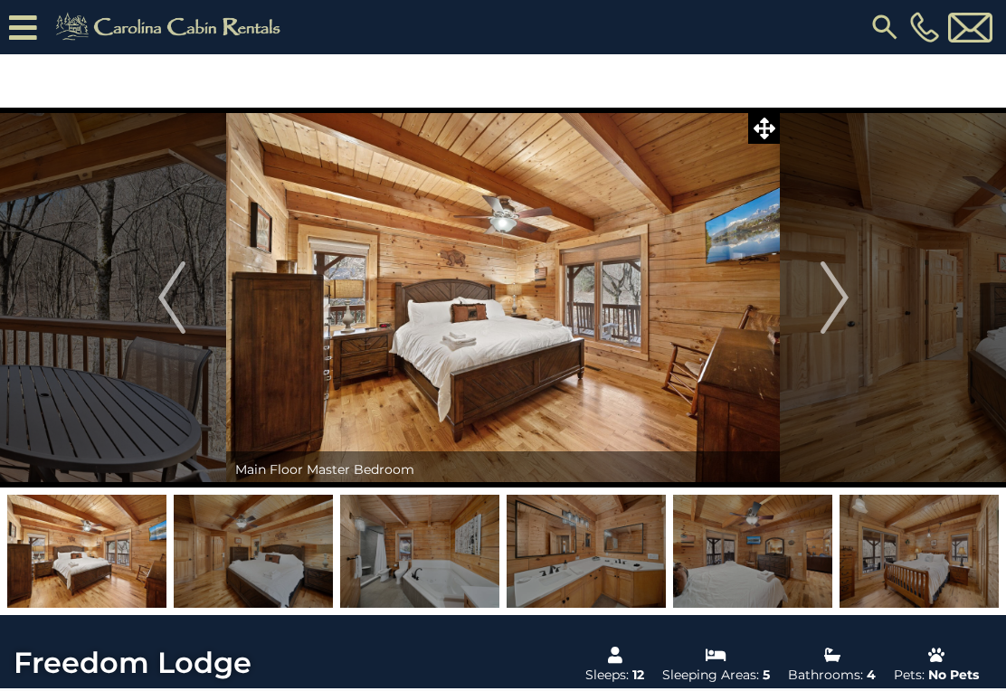
click at [461, 552] on img at bounding box center [419, 551] width 159 height 113
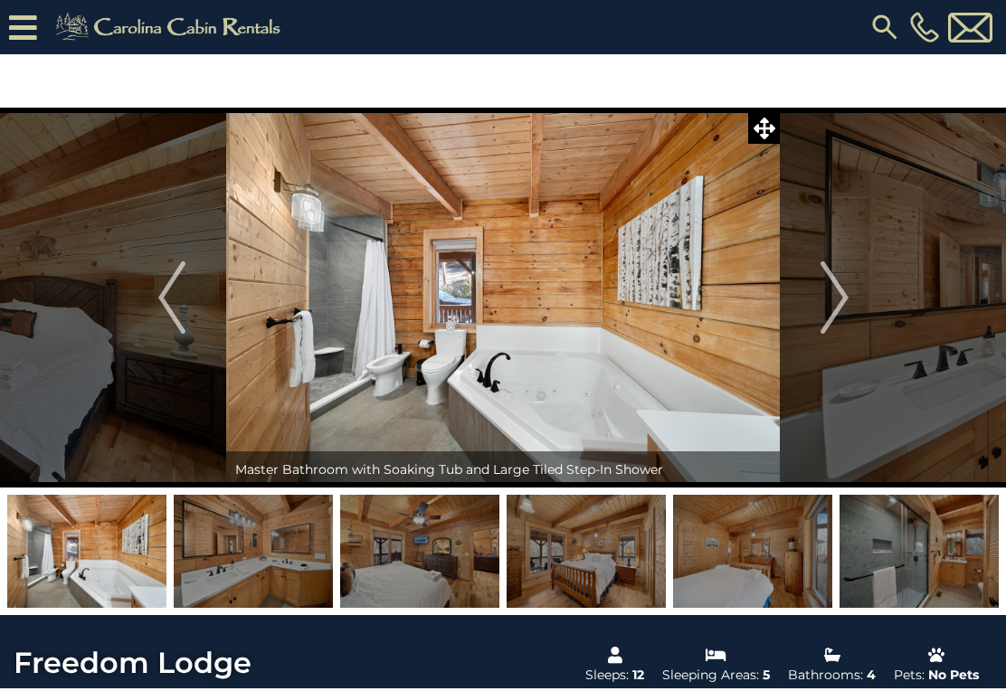
click at [262, 568] on img at bounding box center [253, 551] width 159 height 113
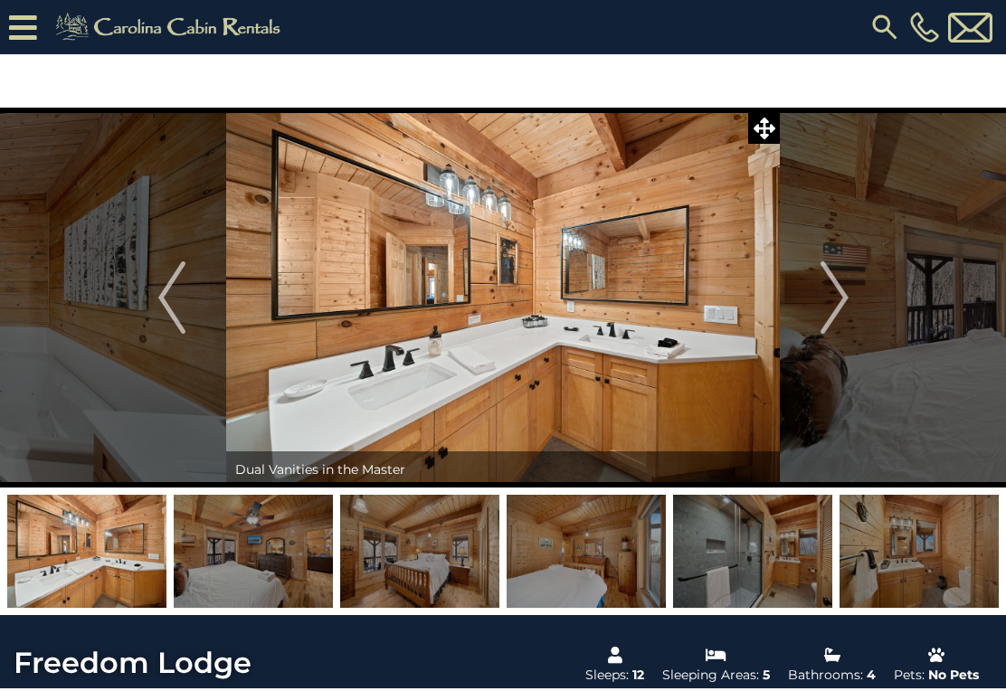
click at [115, 554] on img at bounding box center [86, 551] width 159 height 113
click at [112, 566] on img at bounding box center [86, 551] width 159 height 113
click at [118, 549] on img at bounding box center [86, 551] width 159 height 113
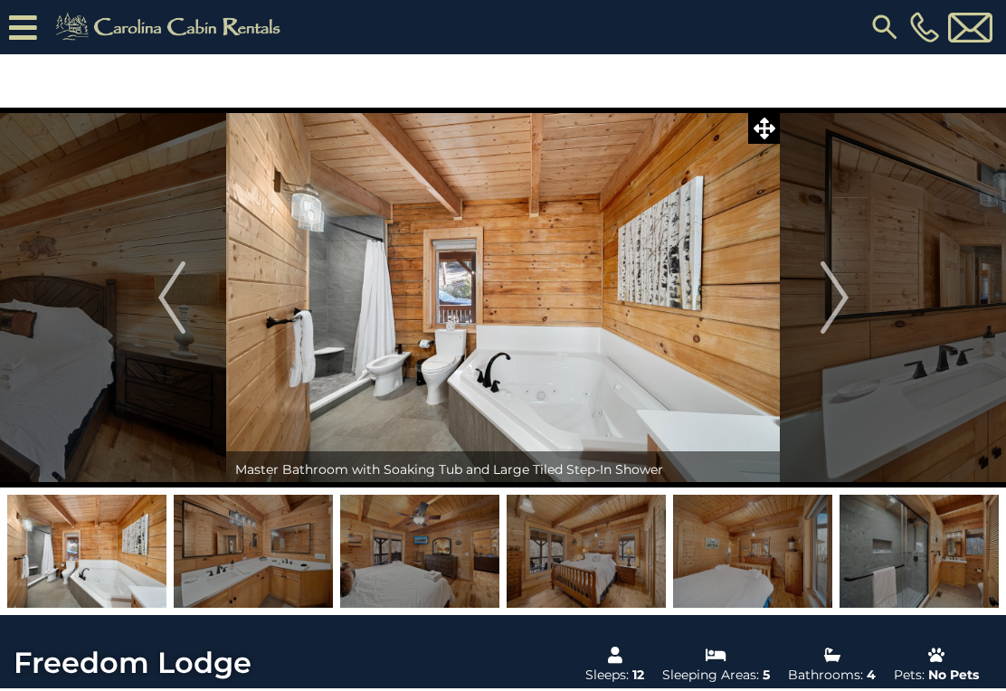
click at [275, 557] on img at bounding box center [253, 551] width 159 height 113
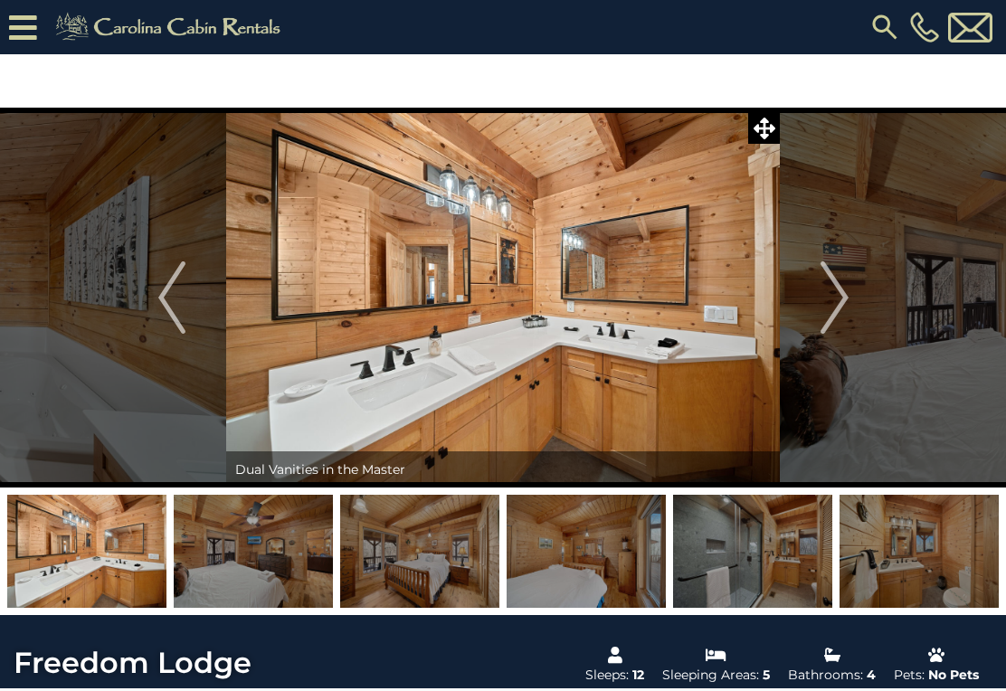
click at [426, 571] on img at bounding box center [419, 551] width 159 height 113
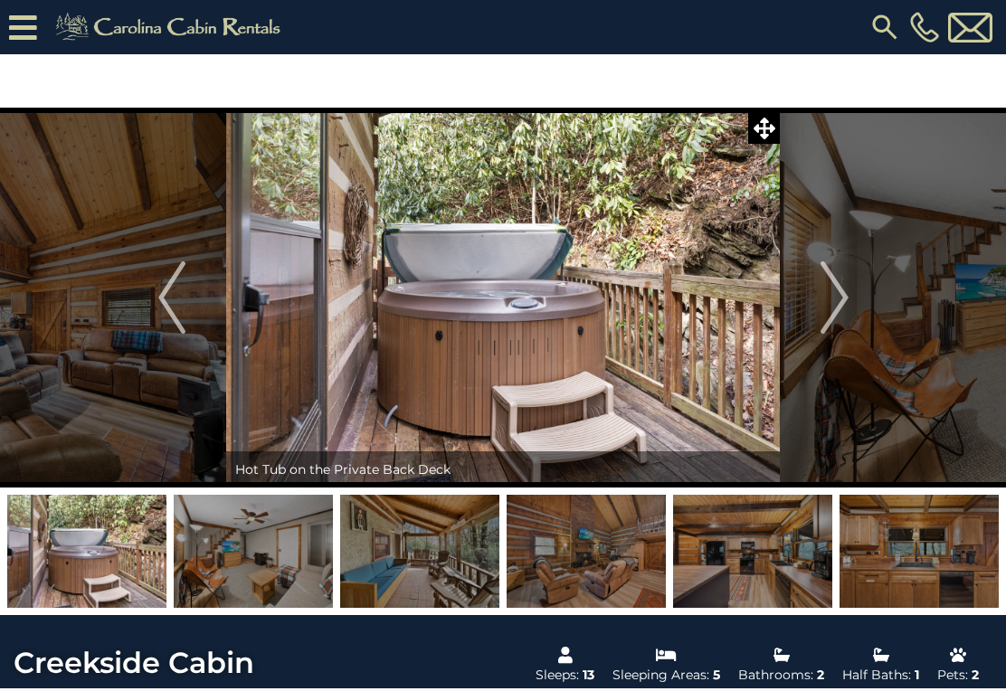
click at [955, 559] on img at bounding box center [919, 551] width 159 height 113
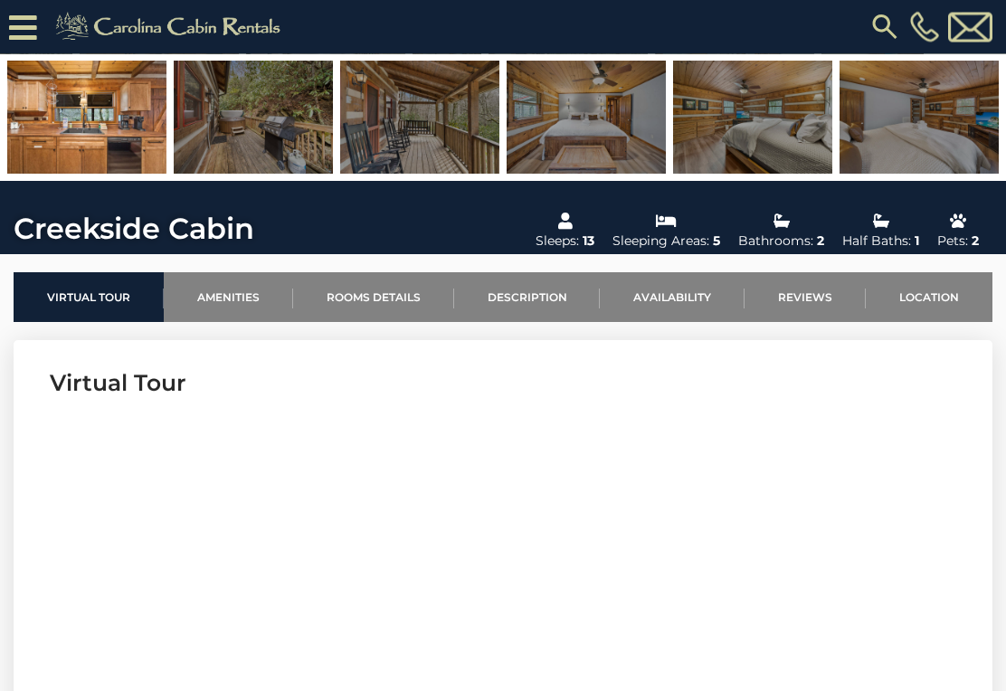
scroll to position [322, 0]
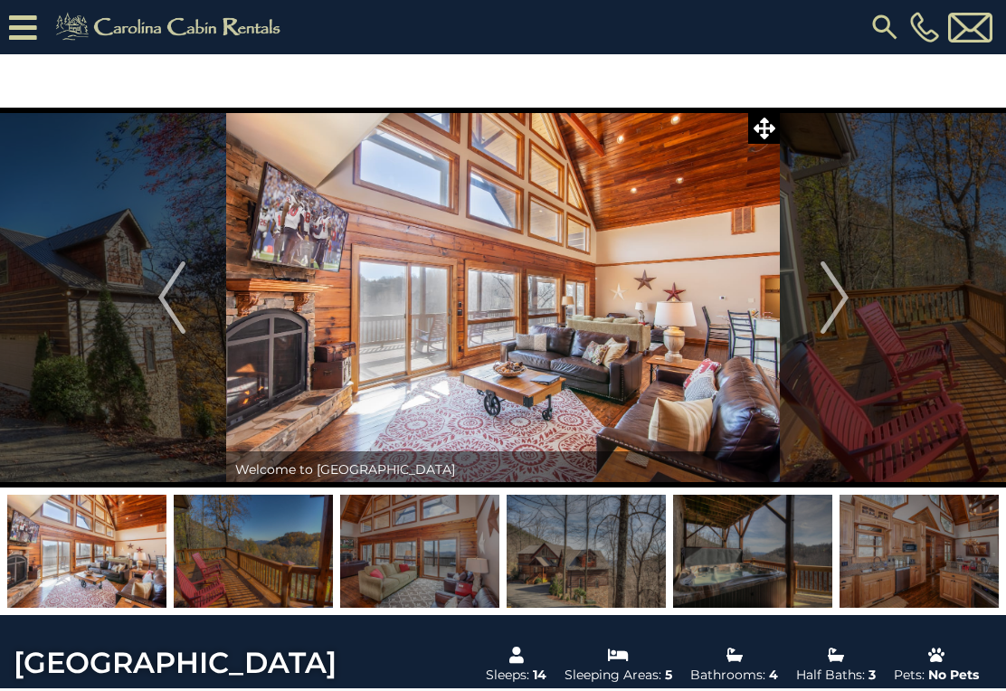
click at [925, 544] on img at bounding box center [919, 551] width 159 height 113
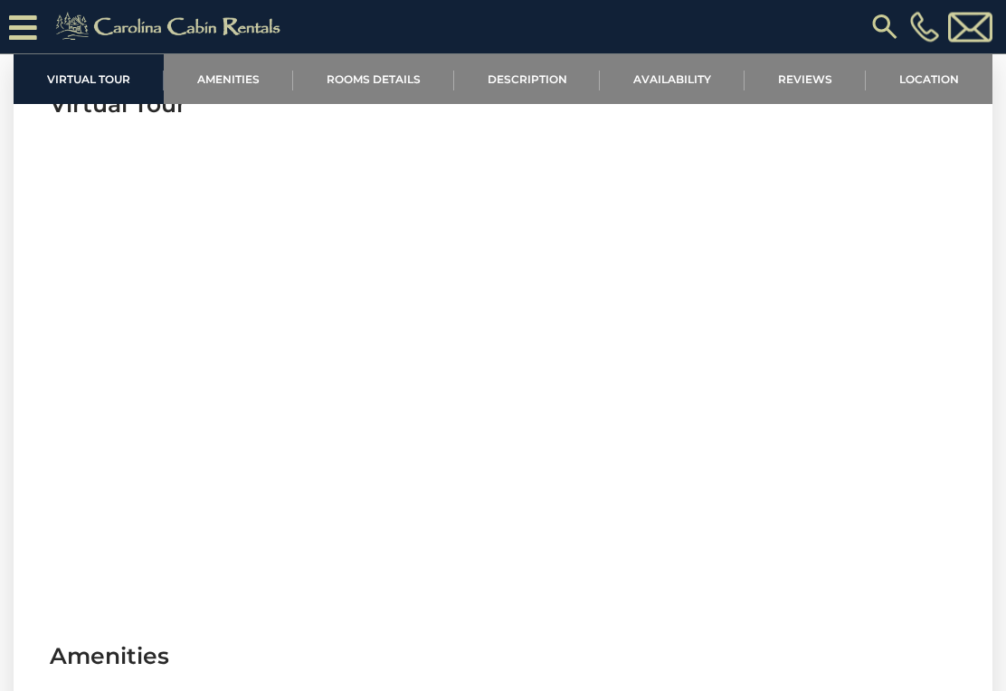
scroll to position [687, 0]
